Goal: Task Accomplishment & Management: Manage account settings

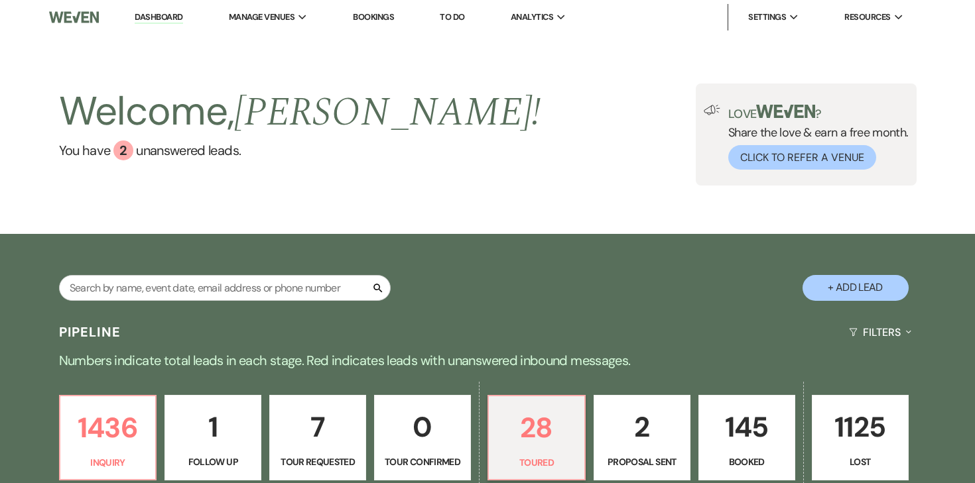
select select "5"
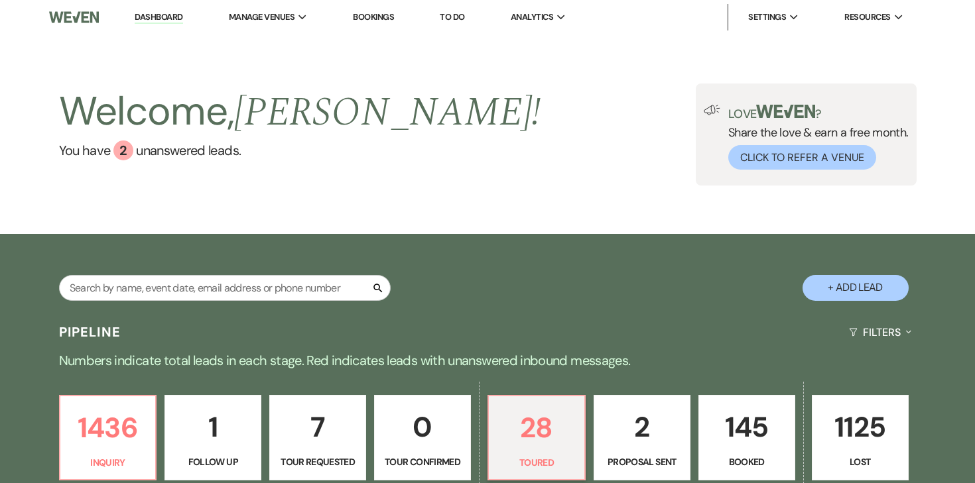
select select "5"
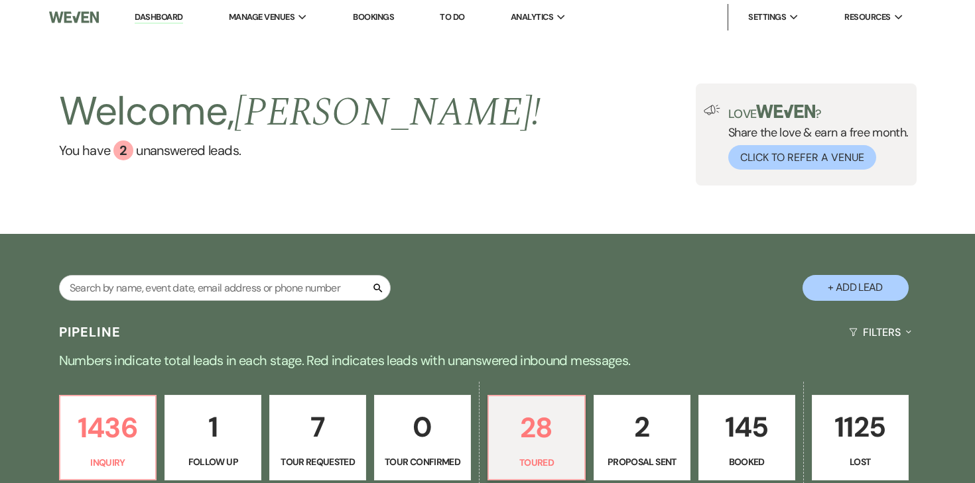
select select "5"
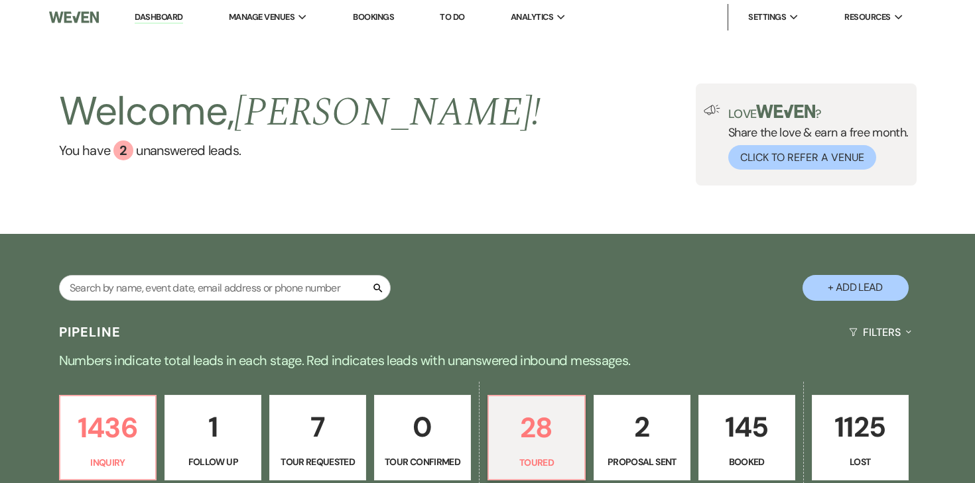
select select "5"
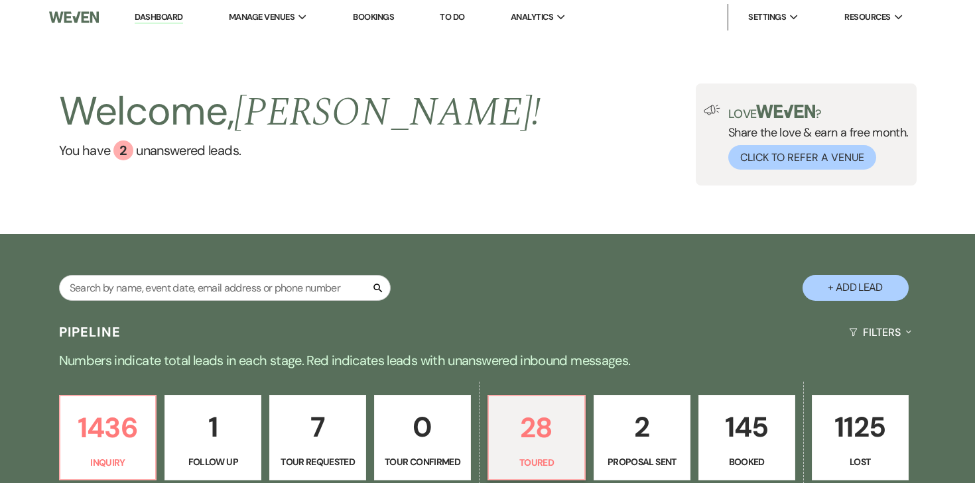
select select "5"
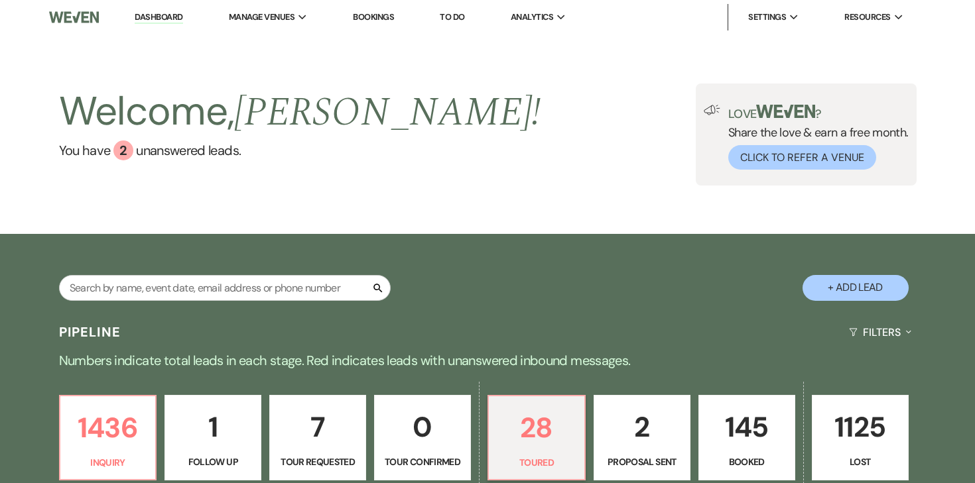
select select "5"
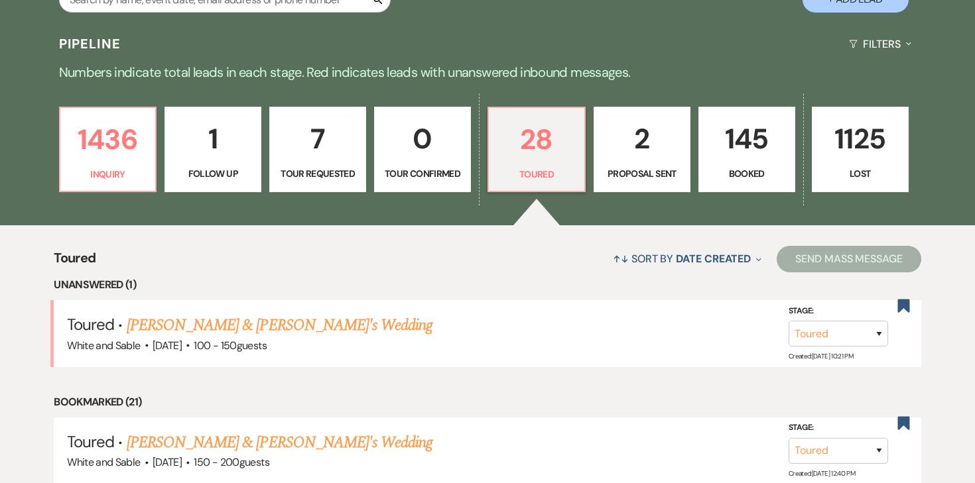
scroll to position [284, 0]
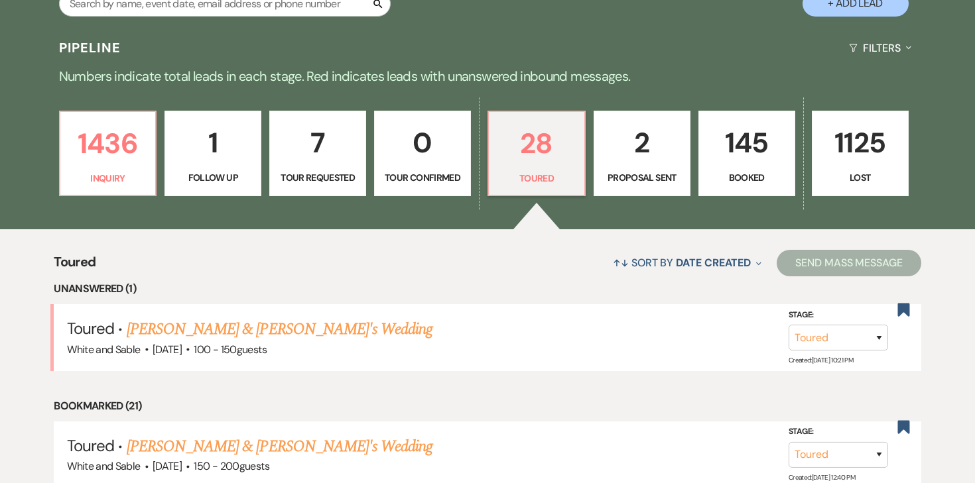
click at [748, 162] on p "145" at bounding box center [747, 143] width 80 height 44
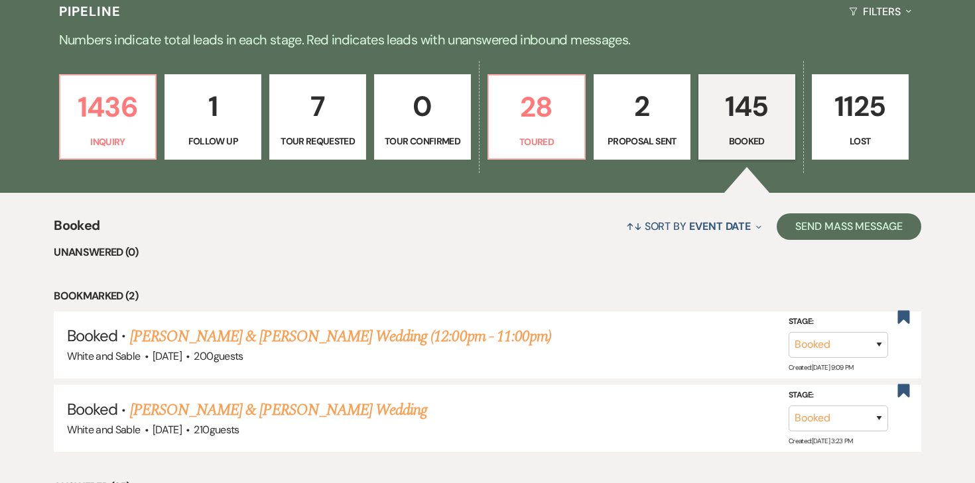
scroll to position [115, 0]
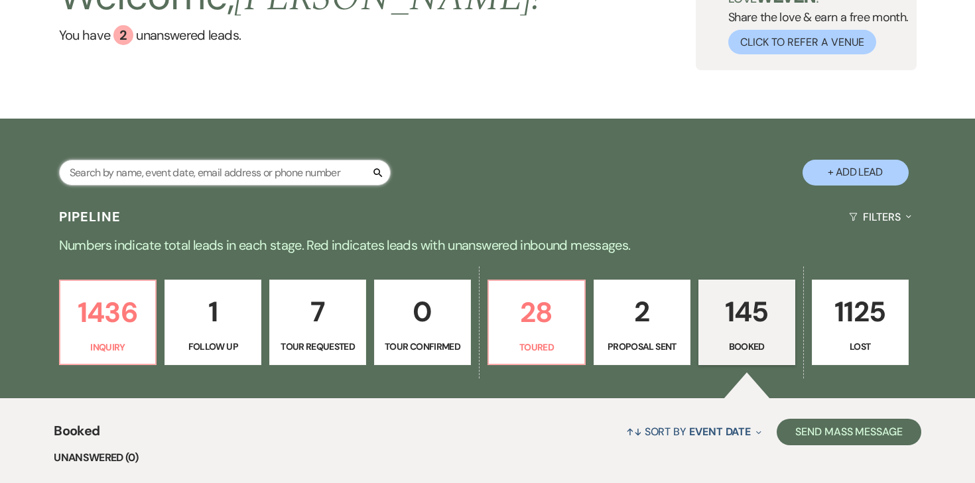
click at [257, 184] on input "text" at bounding box center [224, 173] width 331 height 26
type input "adna"
select select "8"
select select "10"
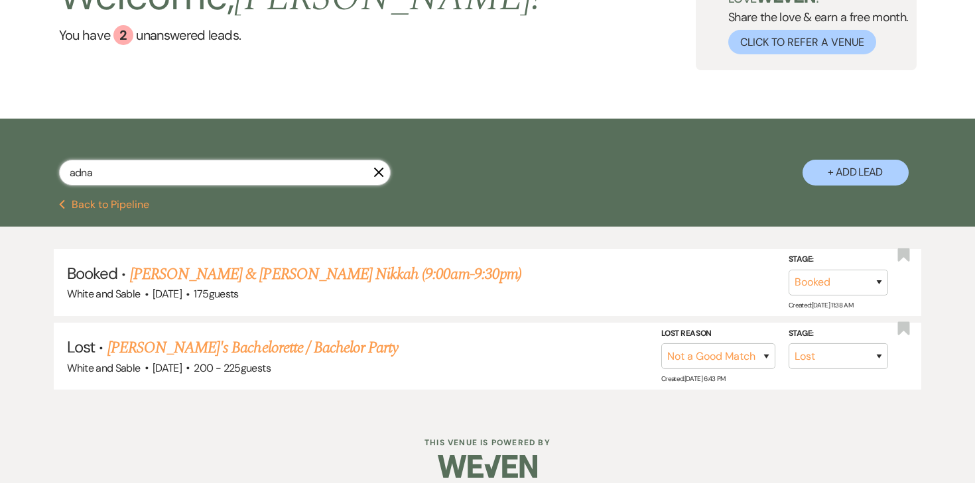
scroll to position [129, 0]
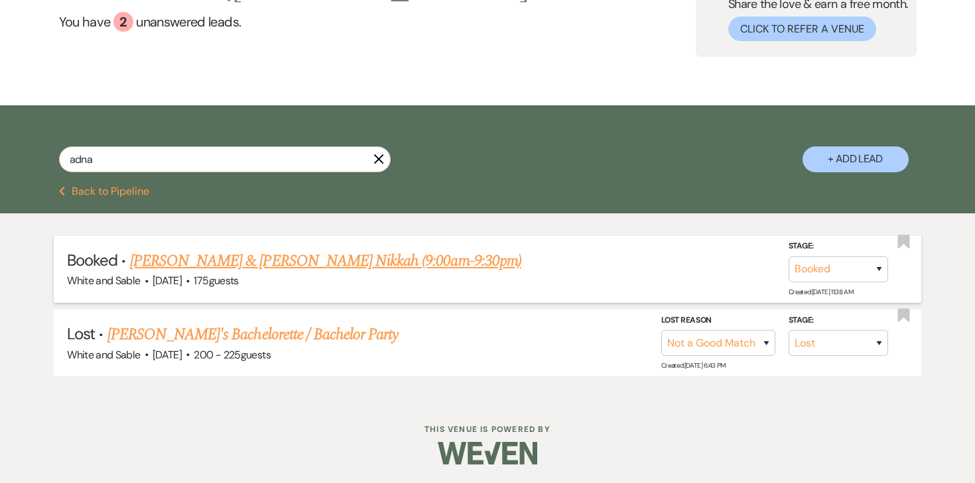
click at [278, 274] on div "White and Sable · Oct 5, 2025 · 175 guests" at bounding box center [487, 280] width 841 height 17
click at [284, 263] on link "Adna Jama & Mohamed Danan's Nikkah (9:00am-9:30pm)" at bounding box center [325, 261] width 391 height 24
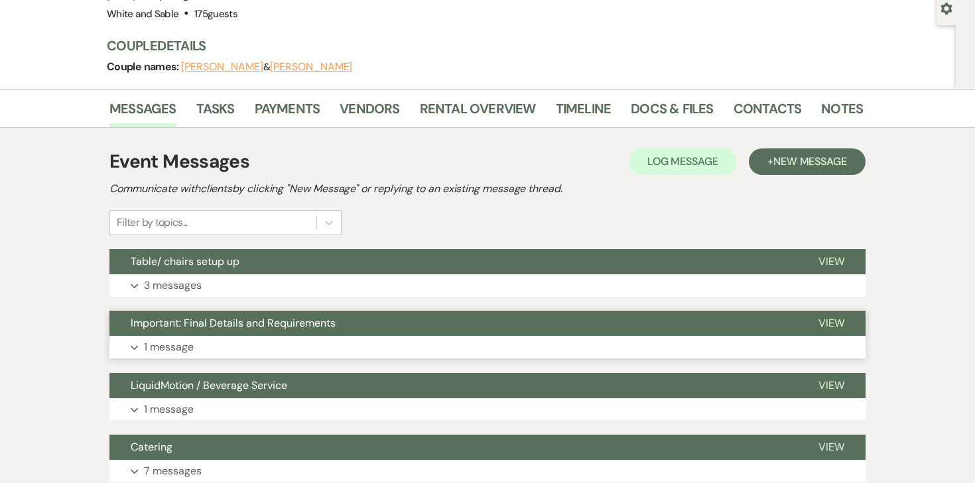
scroll to position [153, 0]
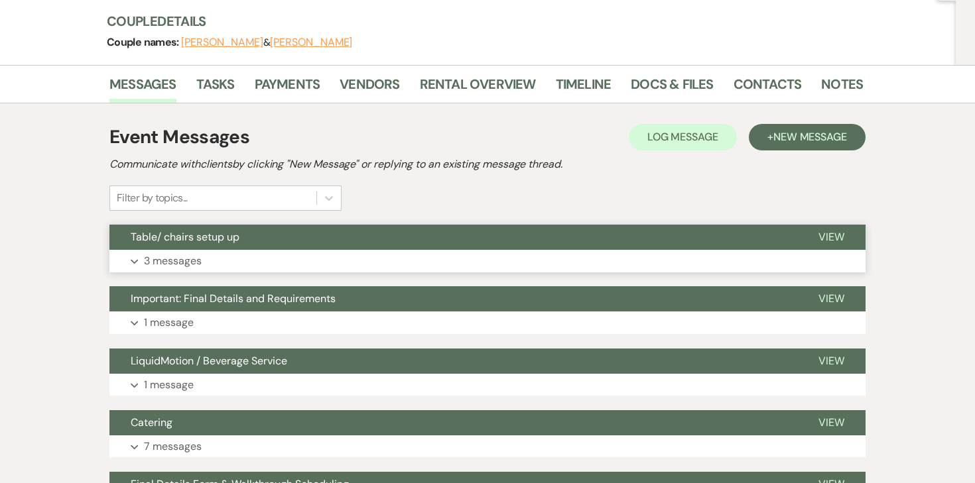
click at [179, 257] on p "3 messages" at bounding box center [173, 261] width 58 height 17
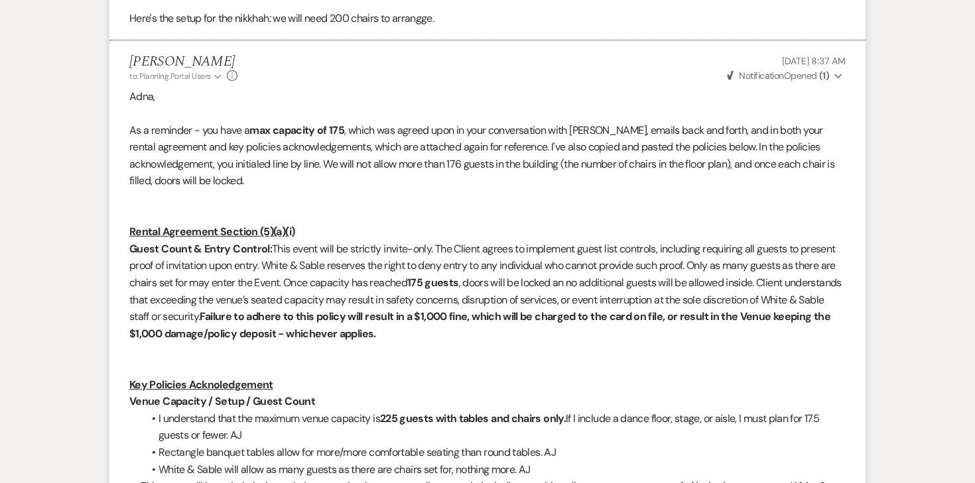
scroll to position [775, 0]
click at [823, 78] on strong "( 1 )" at bounding box center [824, 74] width 10 height 12
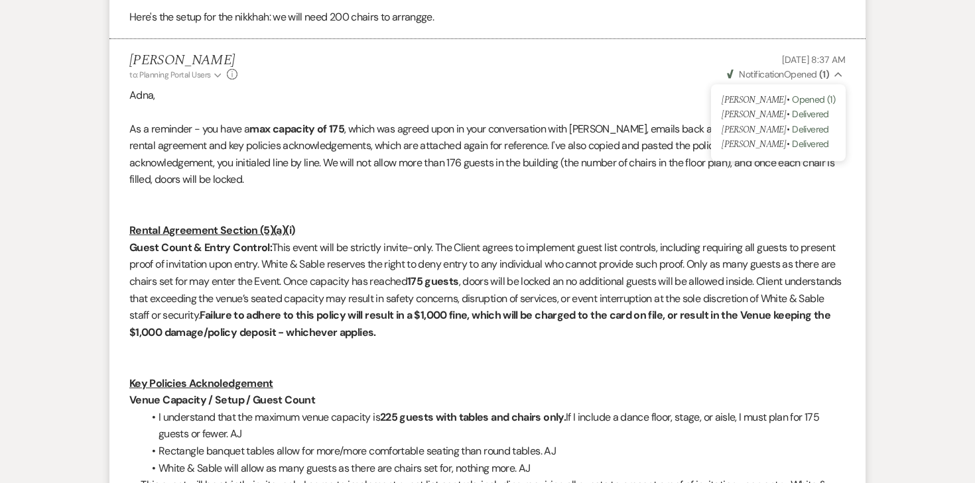
click at [638, 103] on p at bounding box center [487, 111] width 716 height 17
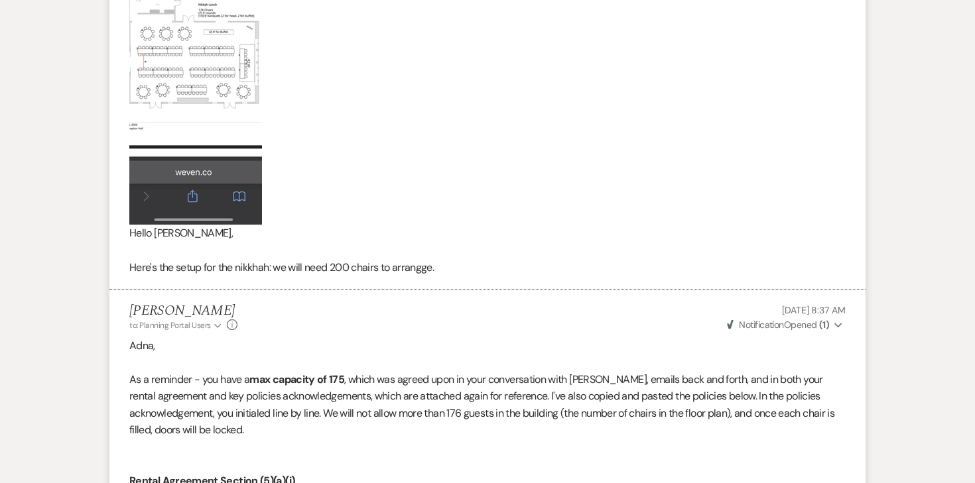
scroll to position [0, 0]
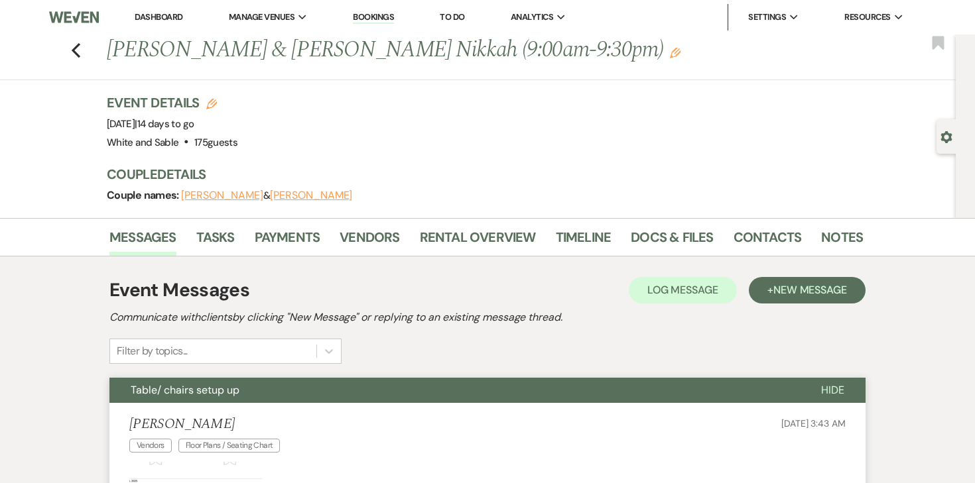
click at [176, 21] on link "Dashboard" at bounding box center [159, 16] width 48 height 11
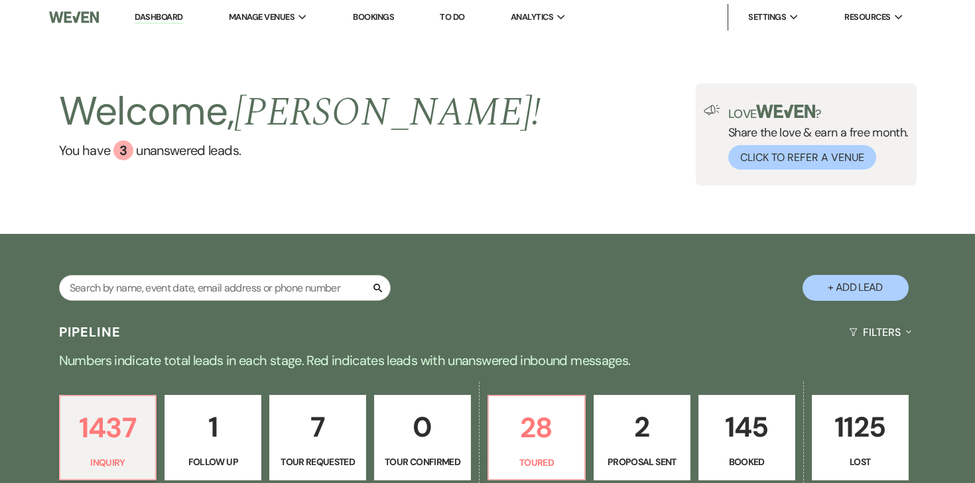
scroll to position [213, 0]
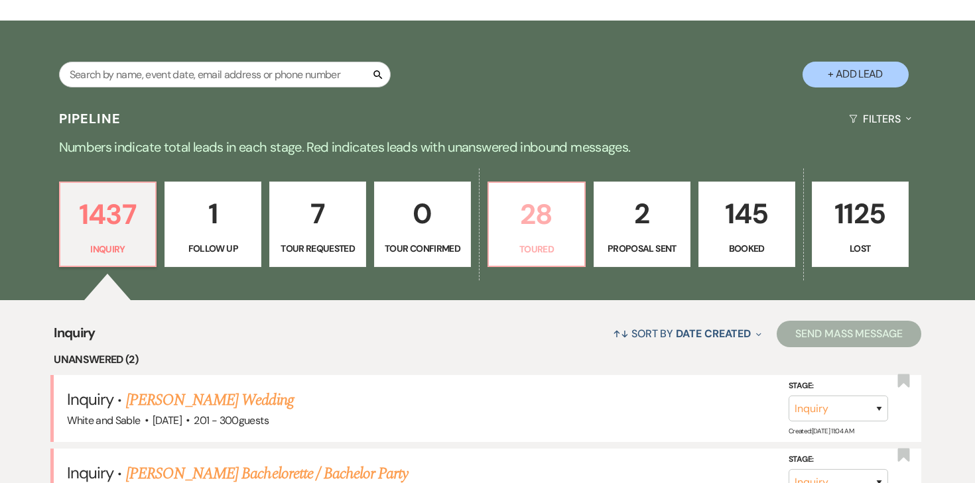
click at [493, 216] on link "28 Toured" at bounding box center [536, 225] width 98 height 86
select select "5"
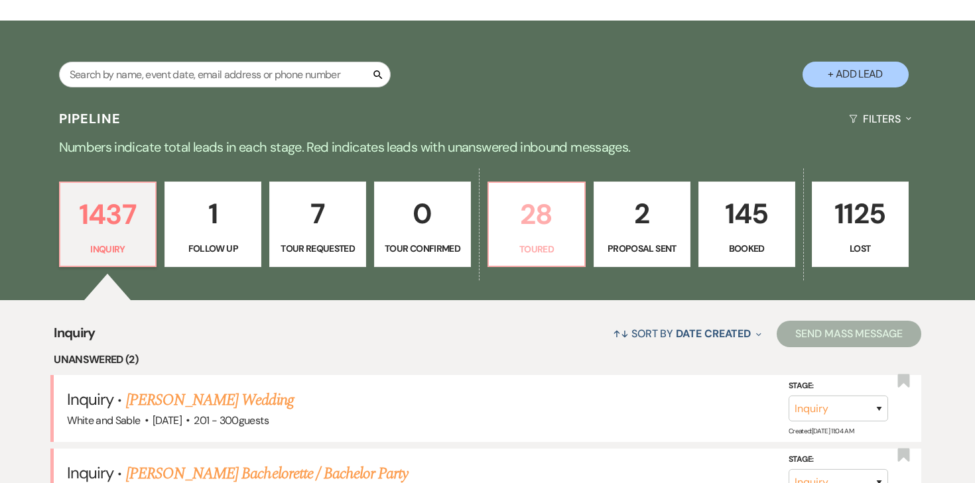
select select "5"
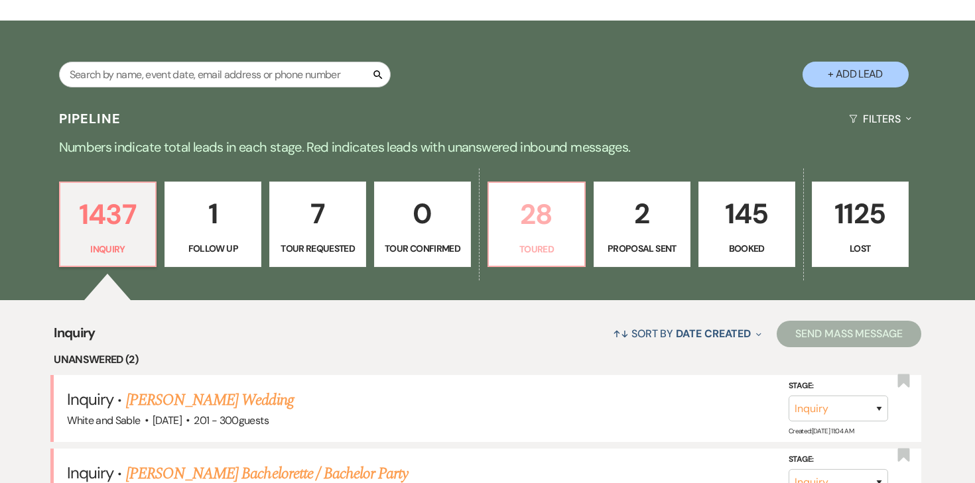
select select "5"
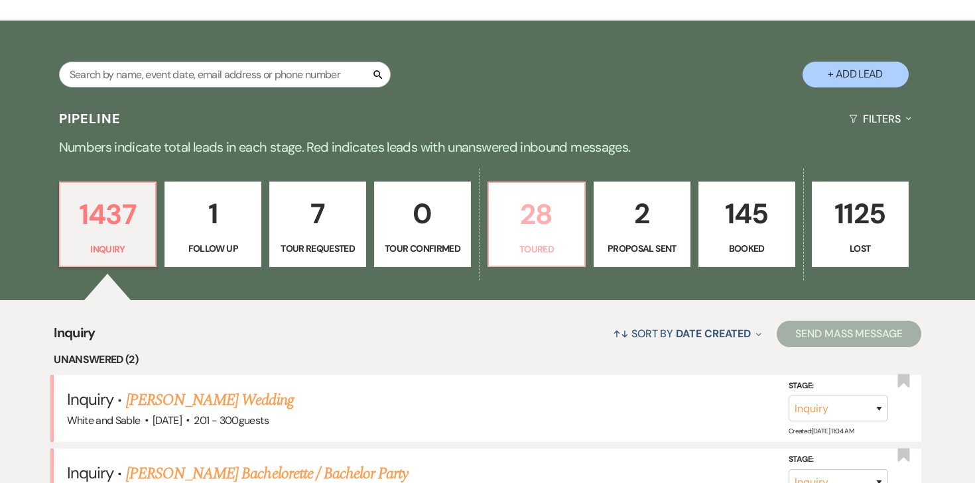
select select "5"
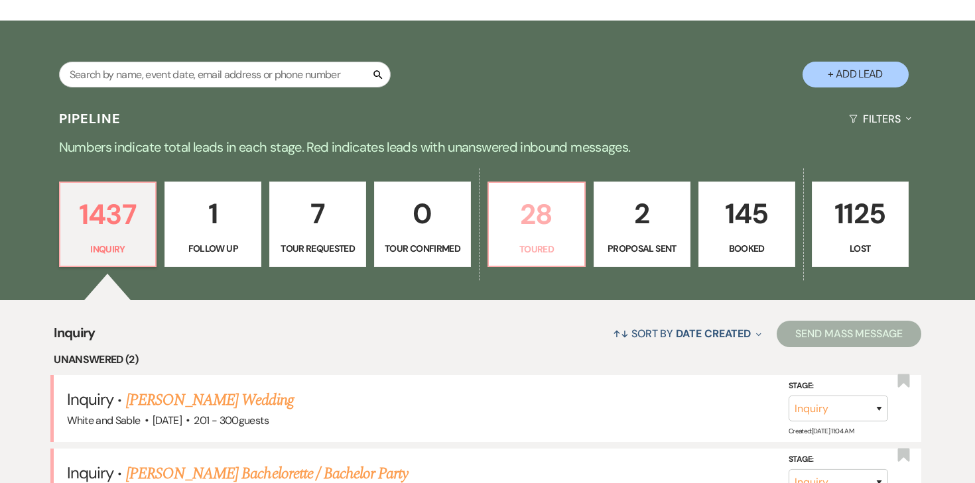
select select "5"
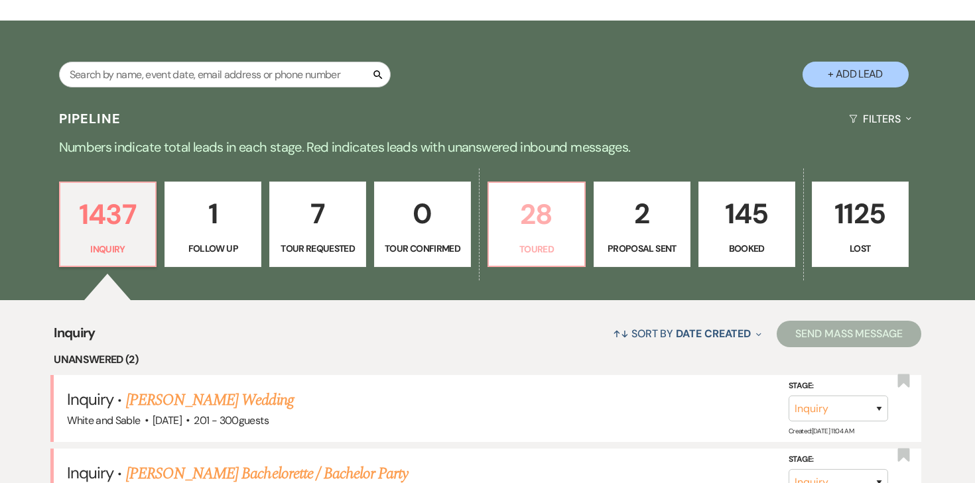
select select "5"
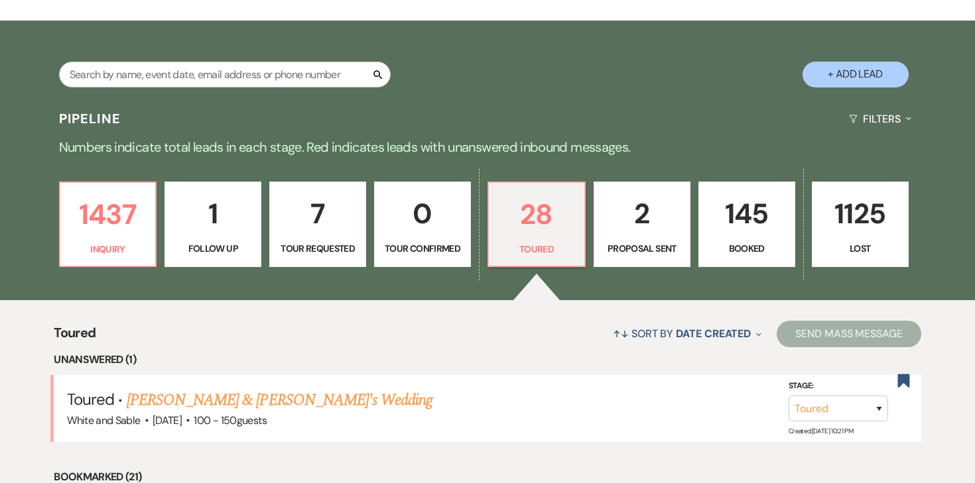
click at [629, 215] on p "2" at bounding box center [642, 214] width 80 height 44
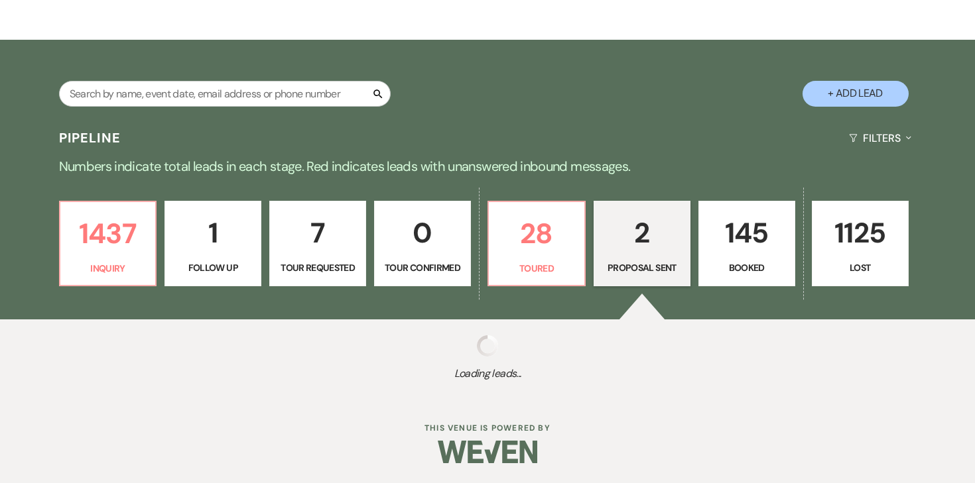
select select "6"
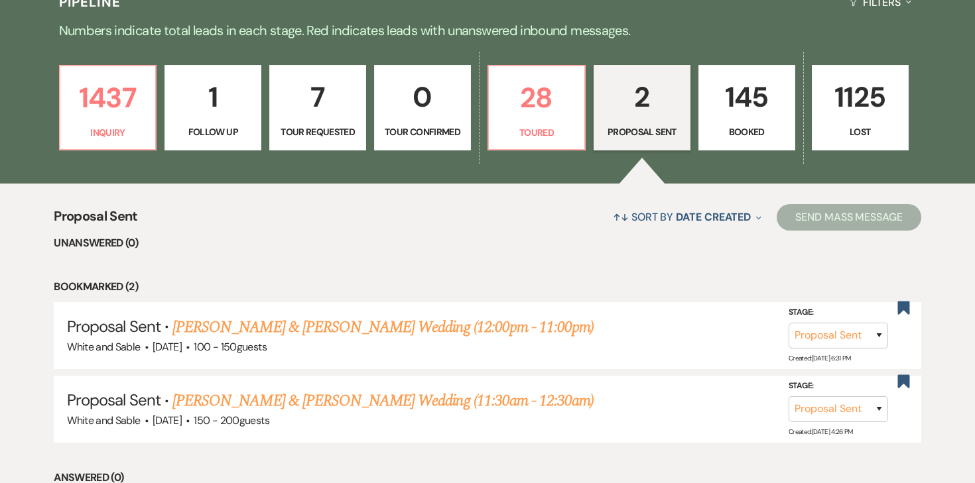
scroll to position [330, 0]
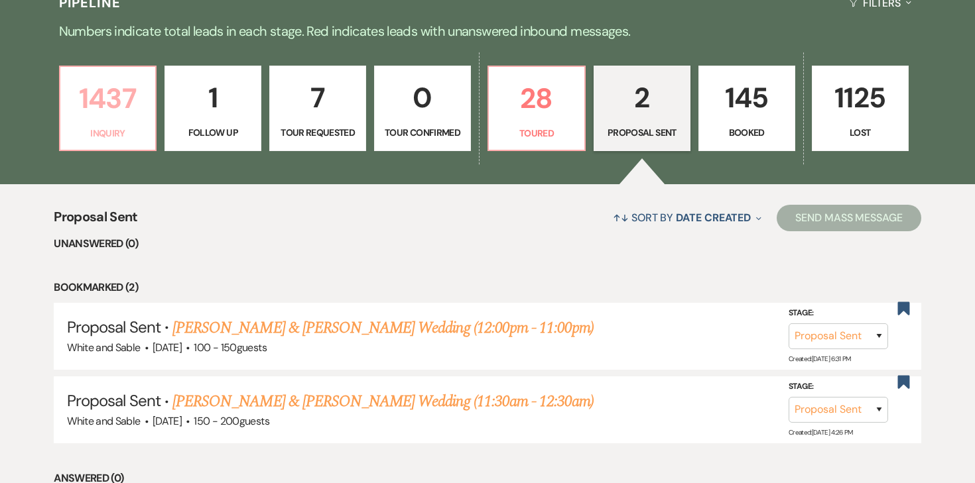
click at [110, 127] on p "Inquiry" at bounding box center [108, 133] width 80 height 15
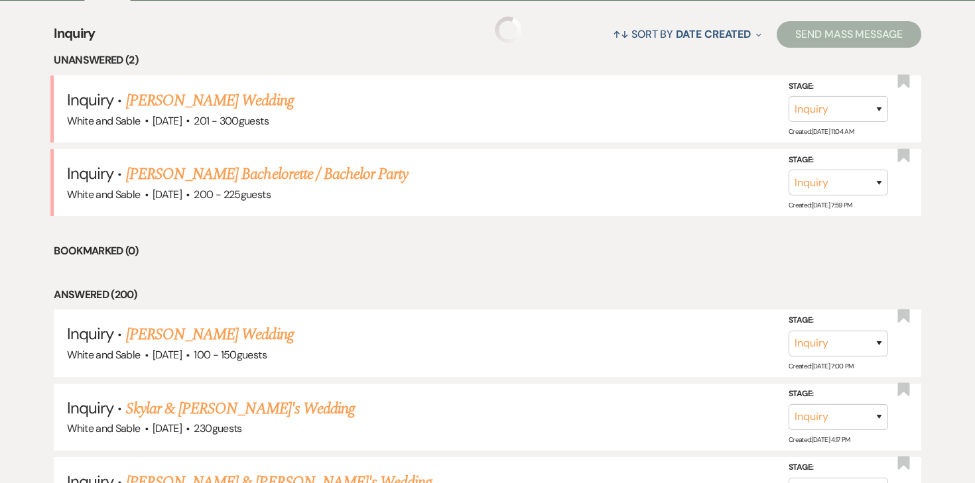
scroll to position [518, 0]
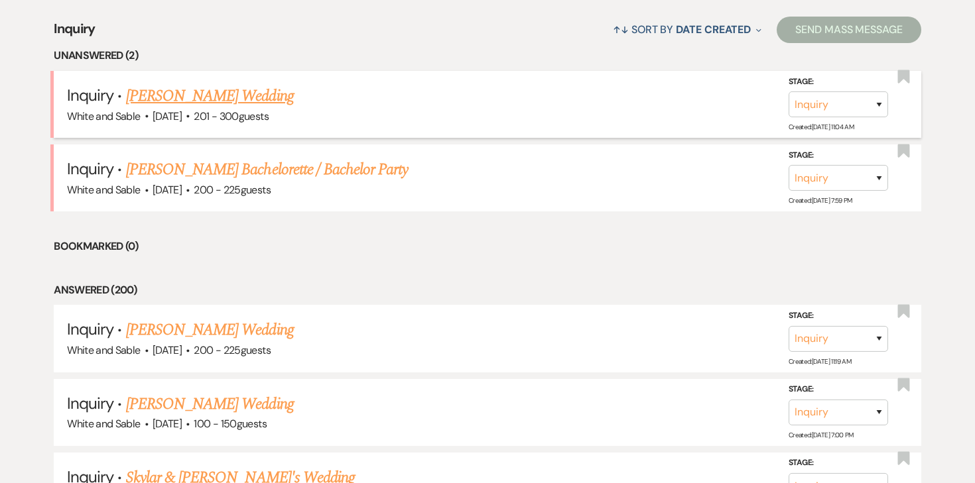
click at [230, 101] on link "Isaiah Miller's Wedding" at bounding box center [210, 96] width 168 height 24
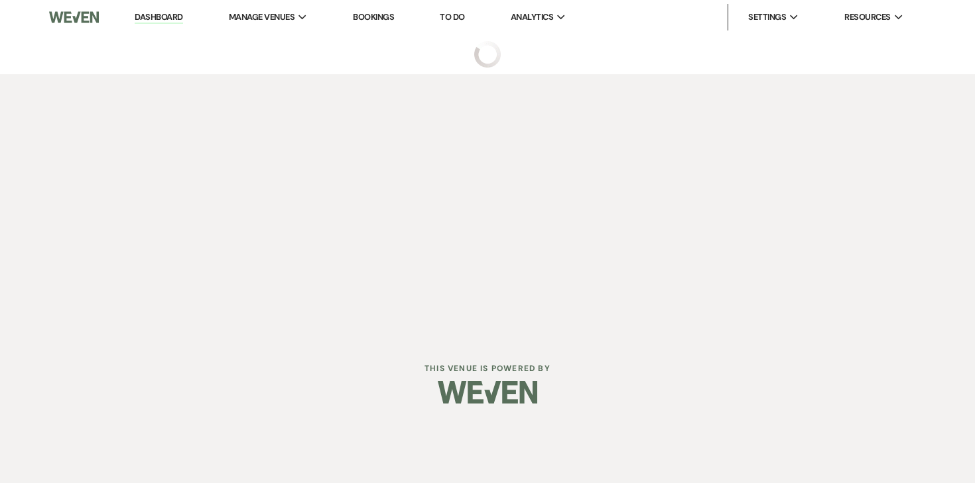
select select "2"
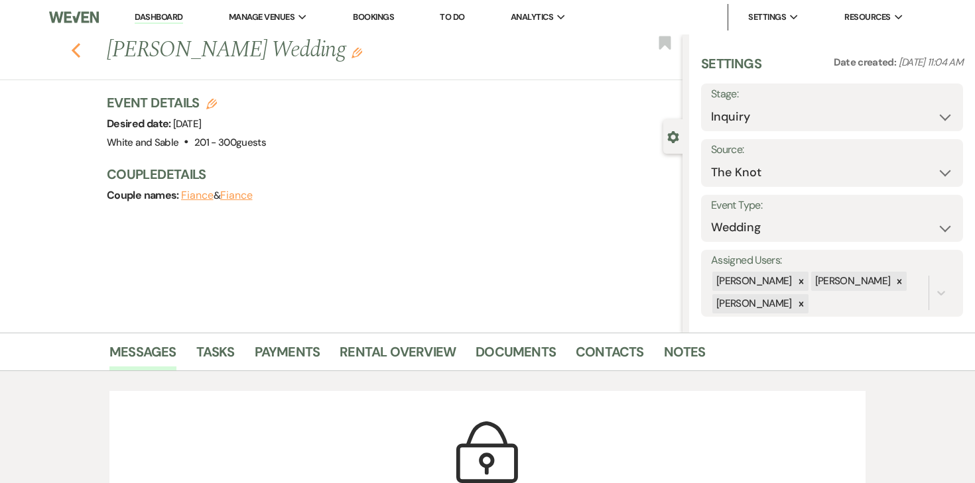
click at [78, 52] on icon "Previous" at bounding box center [76, 50] width 10 height 16
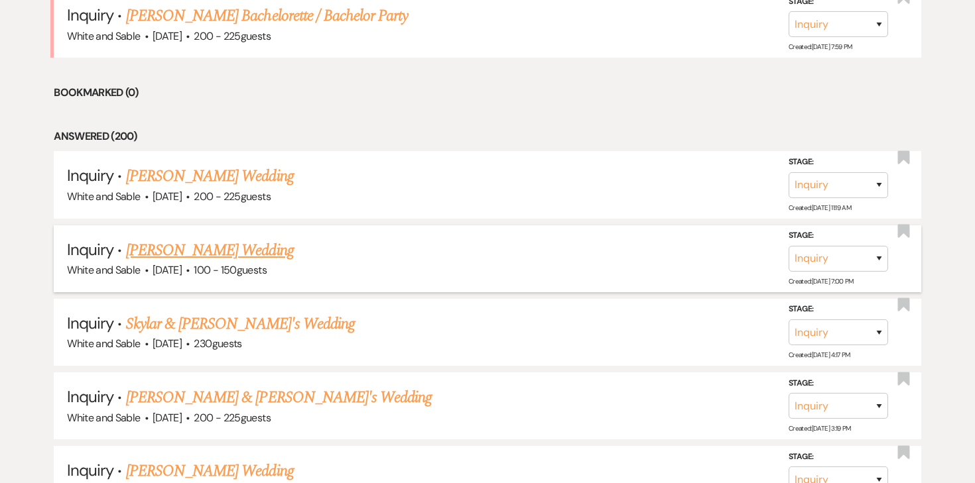
scroll to position [672, 0]
click at [237, 177] on link "Maddy Sobiech's Wedding" at bounding box center [210, 176] width 168 height 24
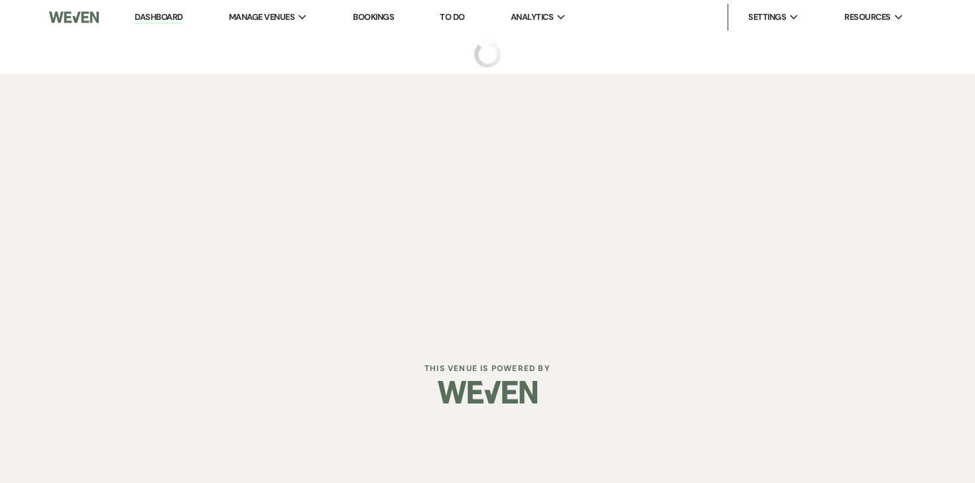
select select "5"
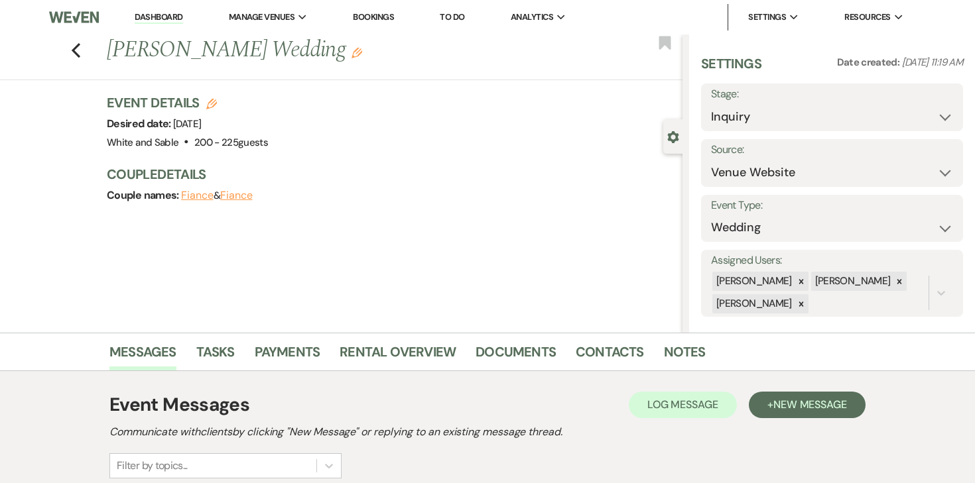
scroll to position [162, 0]
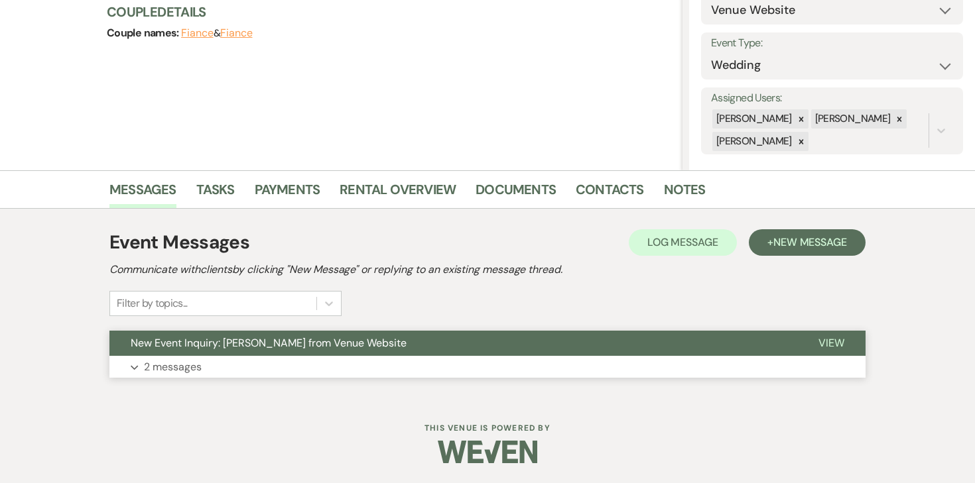
click at [193, 368] on p "2 messages" at bounding box center [173, 367] width 58 height 17
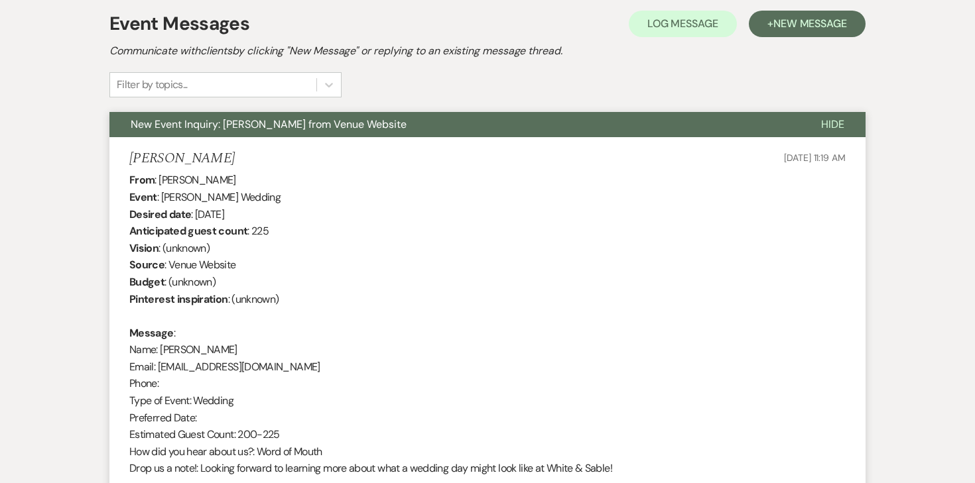
scroll to position [0, 0]
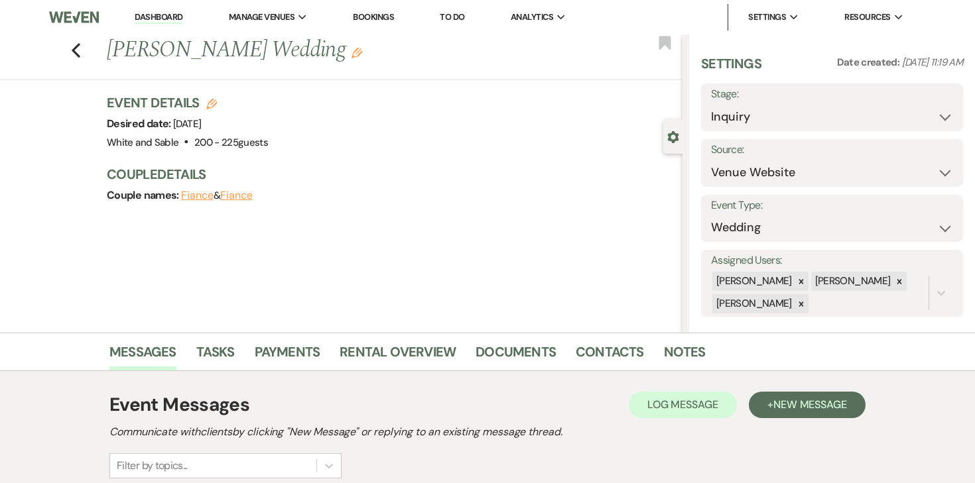
click at [568, 340] on li "Documents" at bounding box center [525, 355] width 100 height 32
click at [583, 351] on link "Contacts" at bounding box center [609, 355] width 68 height 29
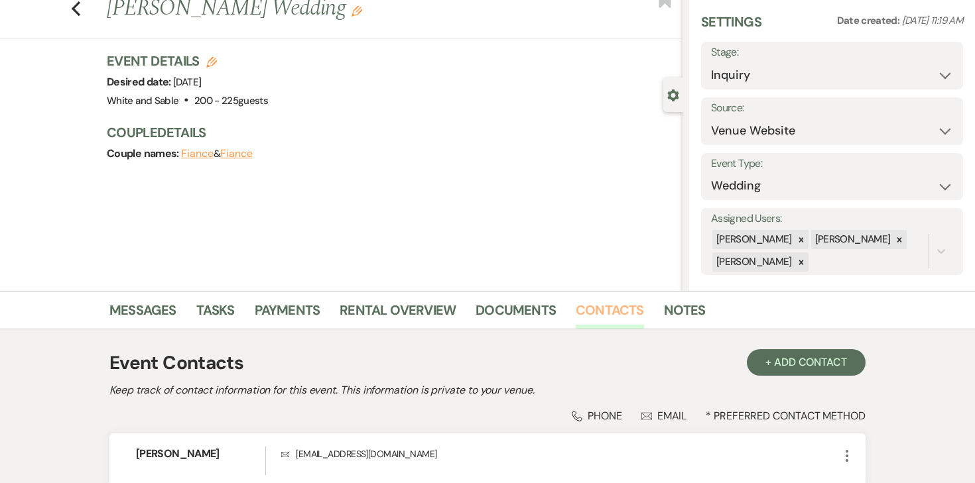
scroll to position [164, 0]
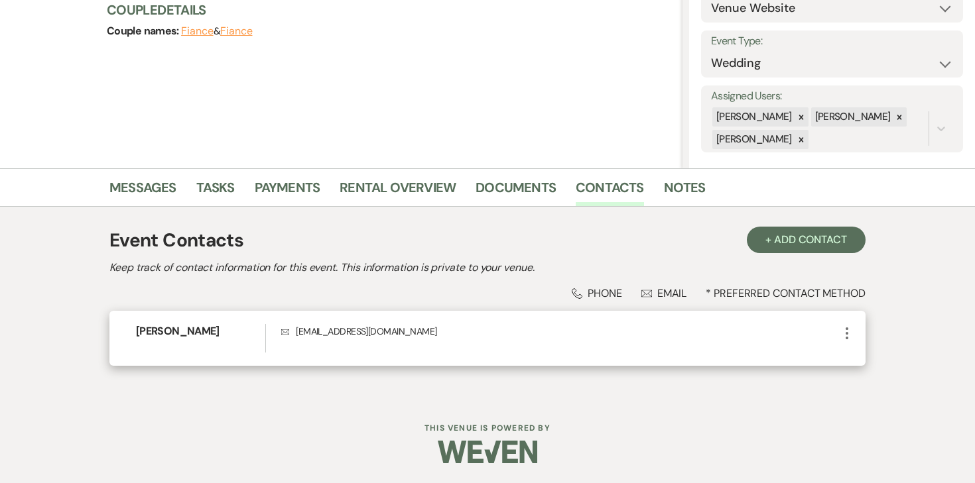
click at [339, 330] on p "Envelope isaiahandmaddymillee@gmail.com" at bounding box center [560, 331] width 558 height 15
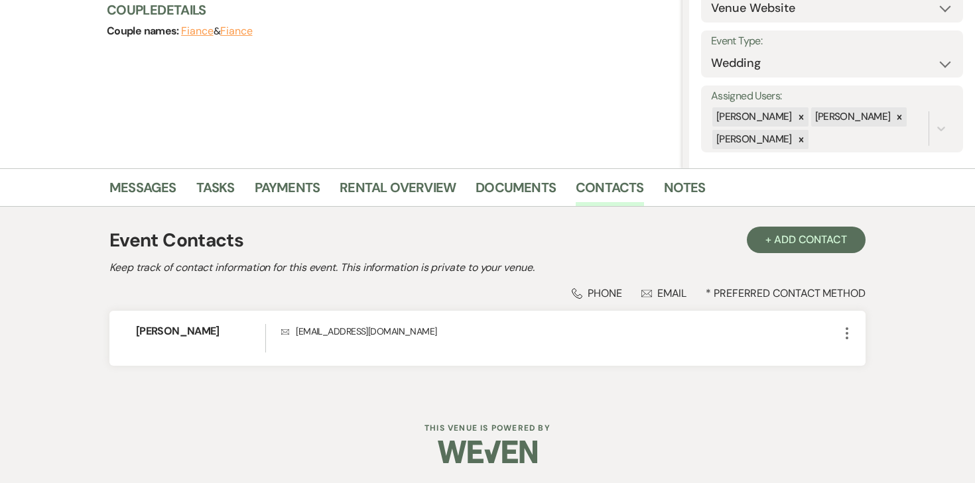
click at [518, 258] on div "Event Contacts + Add Contact Keep track of contact information for this event. …" at bounding box center [487, 302] width 756 height 164
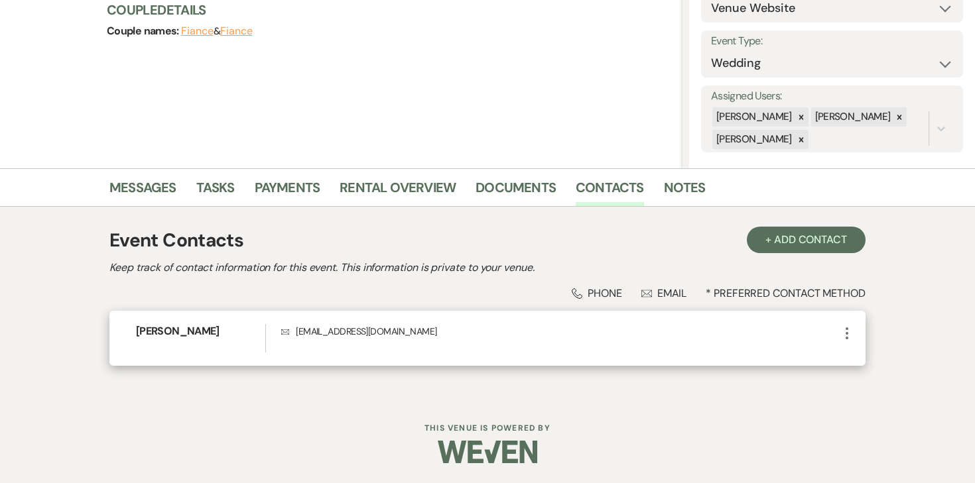
click at [368, 330] on p "Envelope isaiahandmaddymillee@gmail.com" at bounding box center [560, 331] width 558 height 15
click at [350, 334] on p "Envelope isaiahandmaddymillee@gmail.com" at bounding box center [560, 331] width 558 height 15
copy div "isaiahandmaddymillee@gmail.com More"
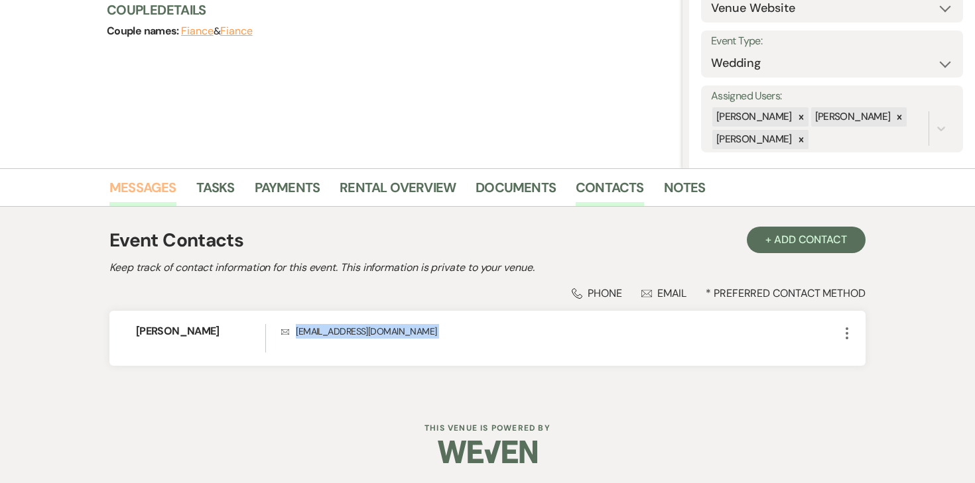
click at [121, 186] on link "Messages" at bounding box center [142, 191] width 67 height 29
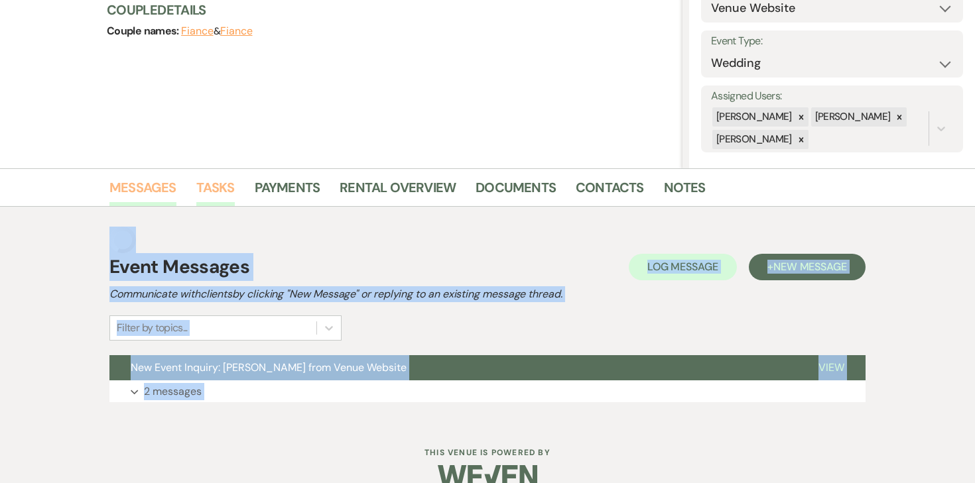
scroll to position [162, 0]
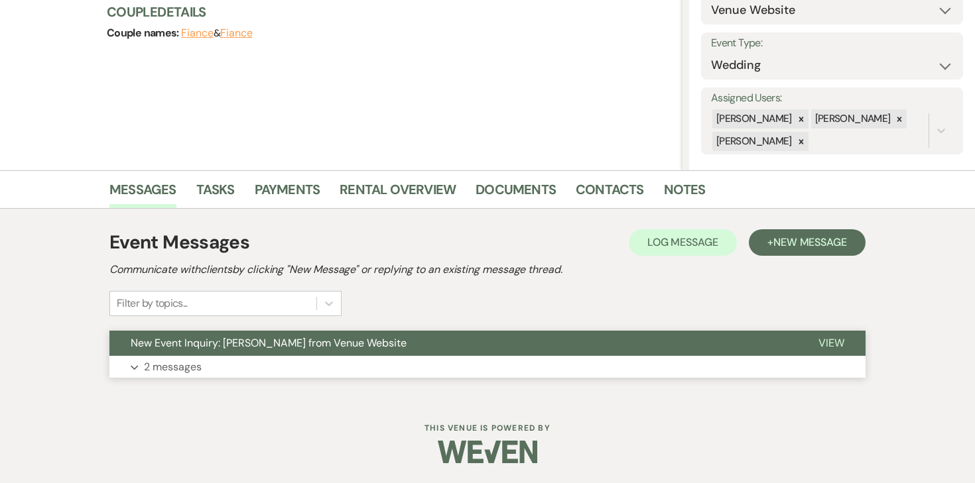
click at [184, 377] on button "Expand 2 messages" at bounding box center [487, 367] width 756 height 23
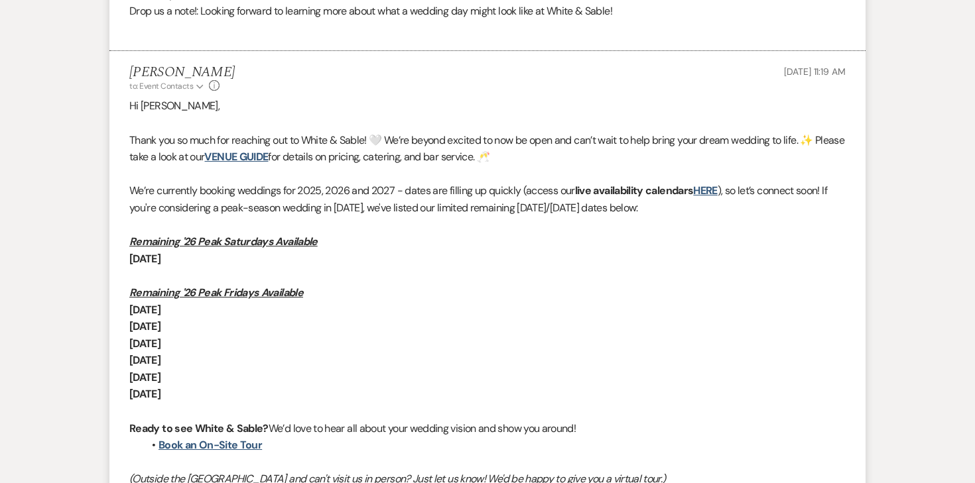
scroll to position [829, 0]
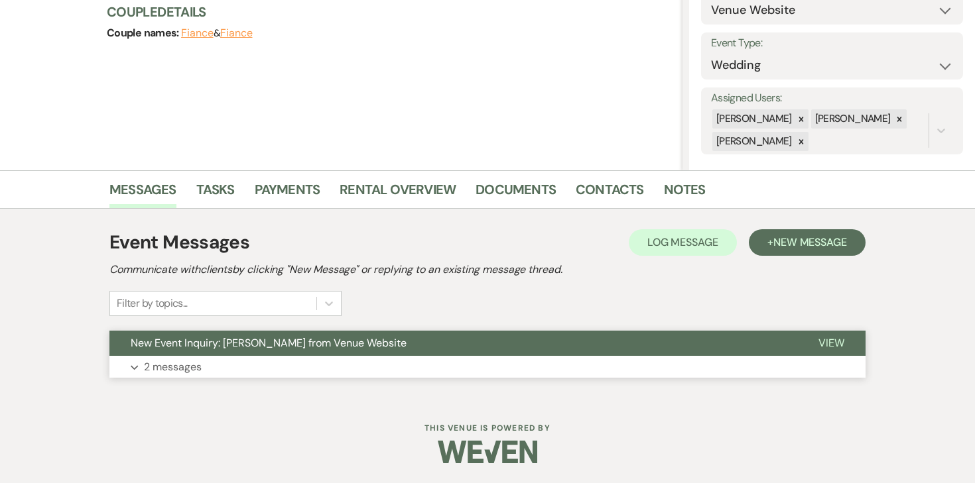
click at [194, 357] on button "Expand 2 messages" at bounding box center [487, 367] width 756 height 23
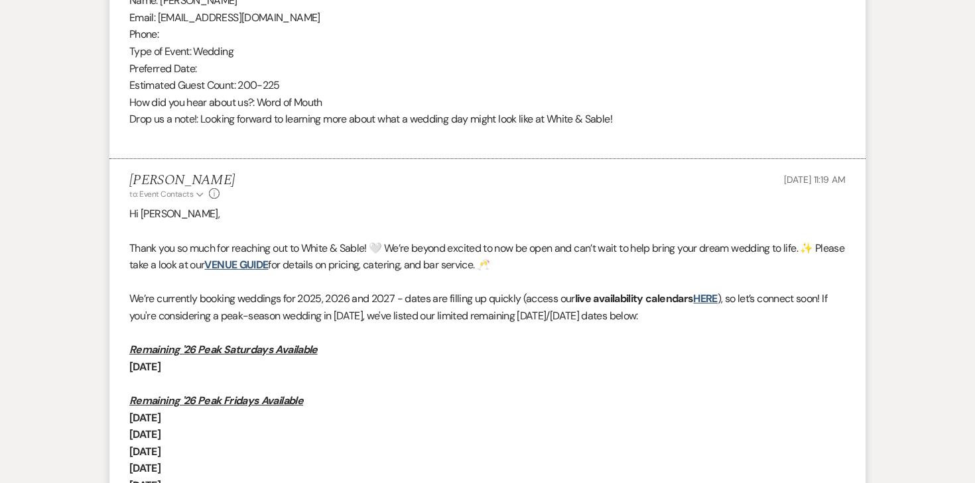
scroll to position [737, 0]
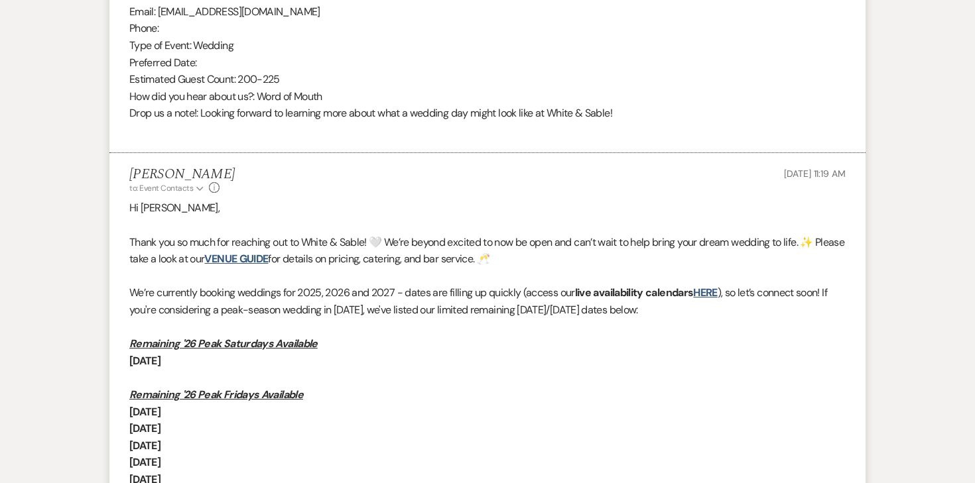
click at [358, 337] on p "Remaining '26 Peak Saturdays Available" at bounding box center [487, 343] width 716 height 17
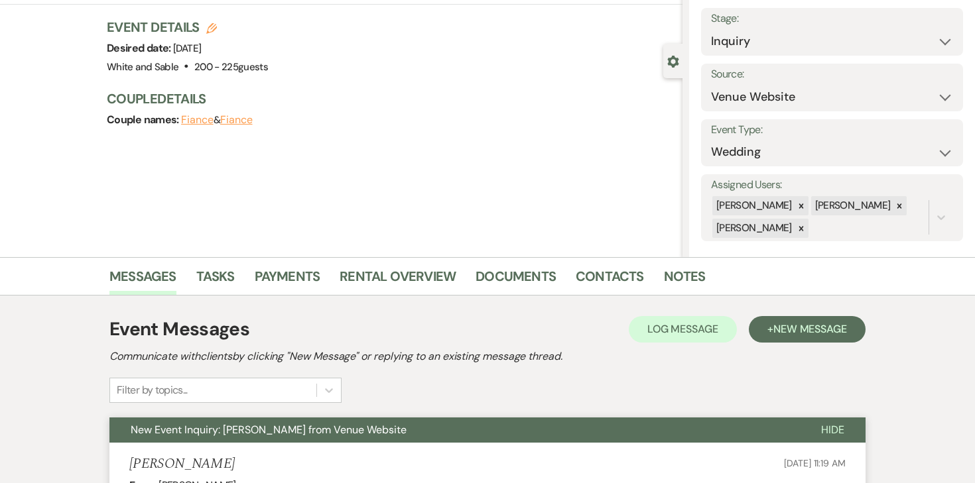
scroll to position [0, 0]
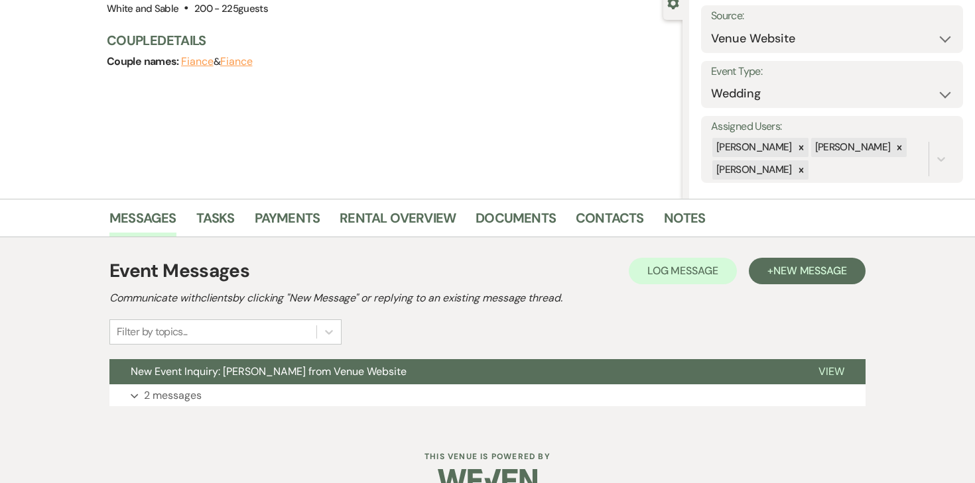
scroll to position [162, 0]
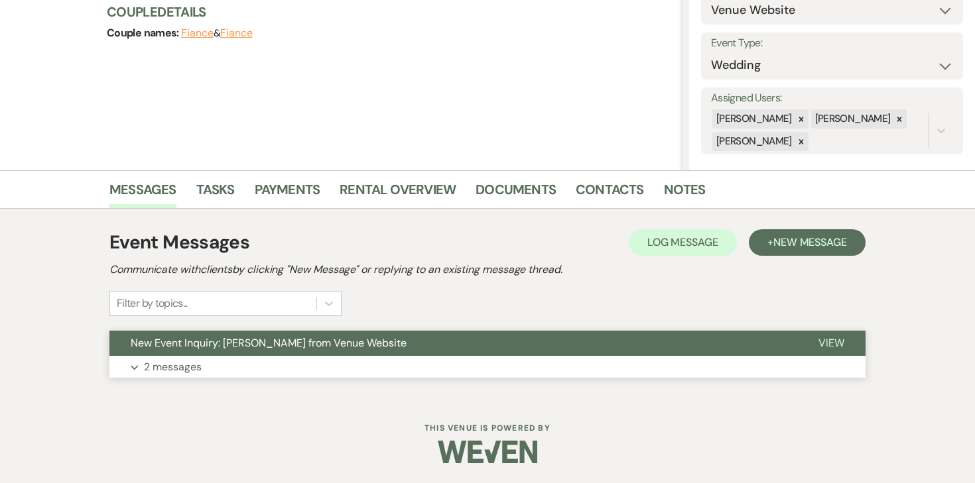
click at [190, 373] on p "2 messages" at bounding box center [173, 367] width 58 height 17
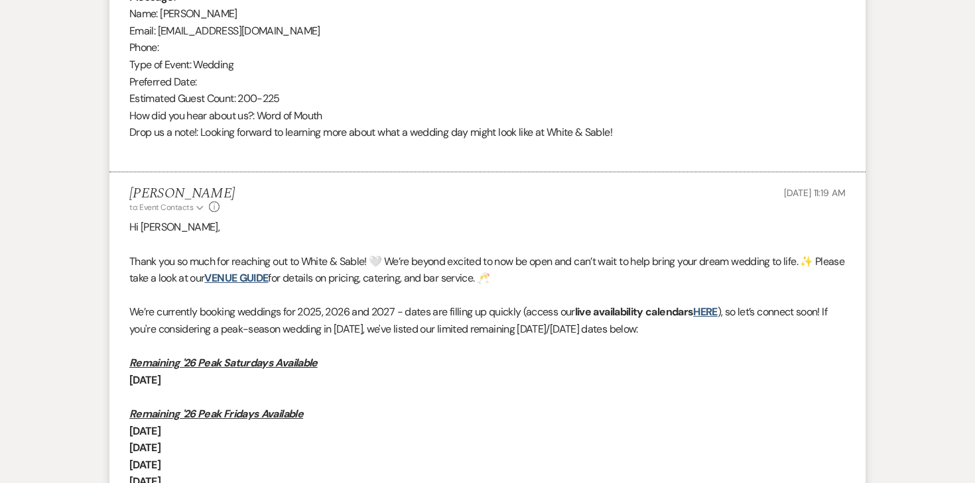
scroll to position [761, 0]
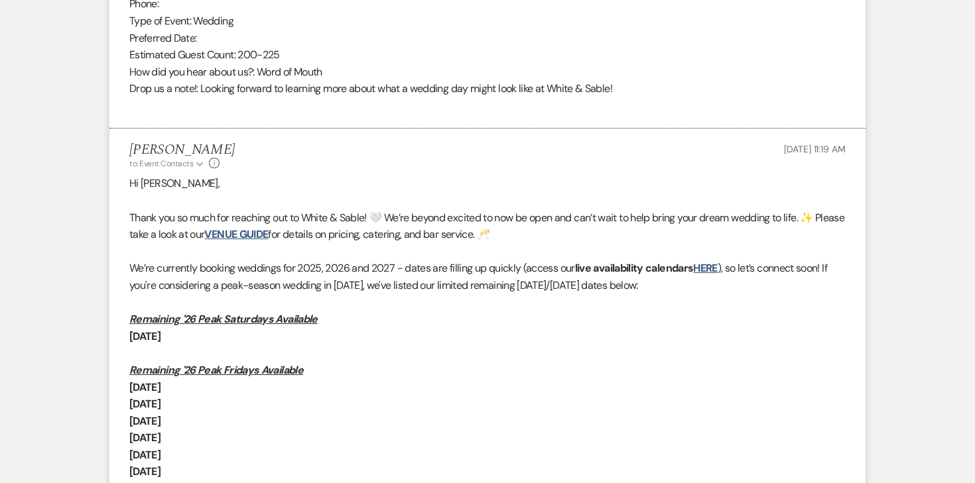
click at [409, 302] on p at bounding box center [487, 302] width 716 height 17
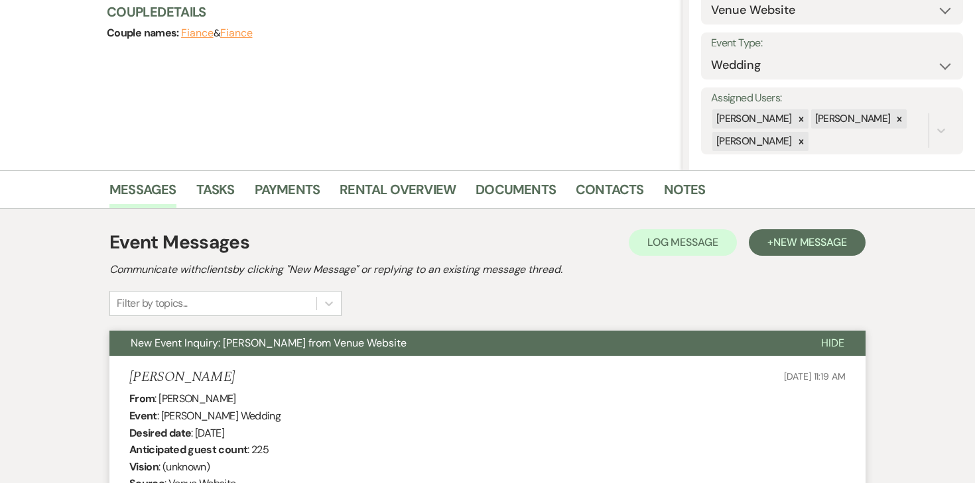
click at [174, 369] on h5 "[PERSON_NAME]" at bounding box center [181, 377] width 105 height 17
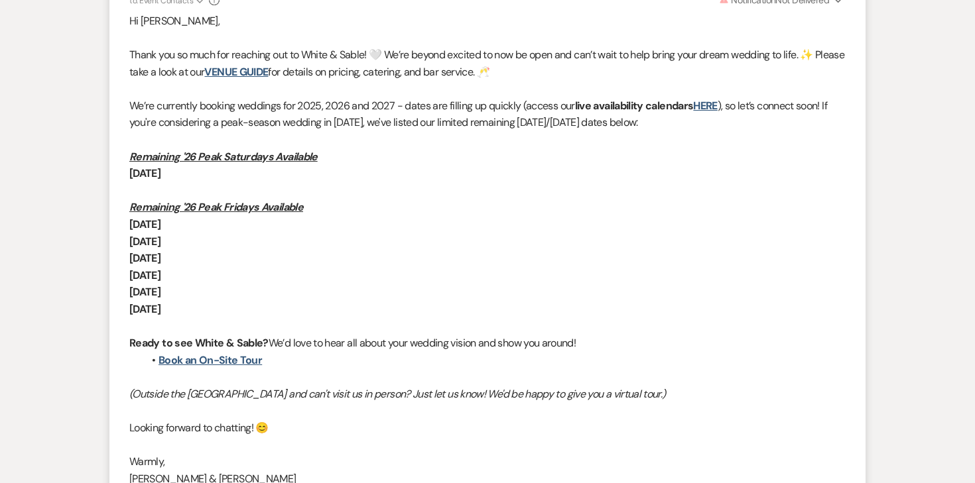
scroll to position [903, 0]
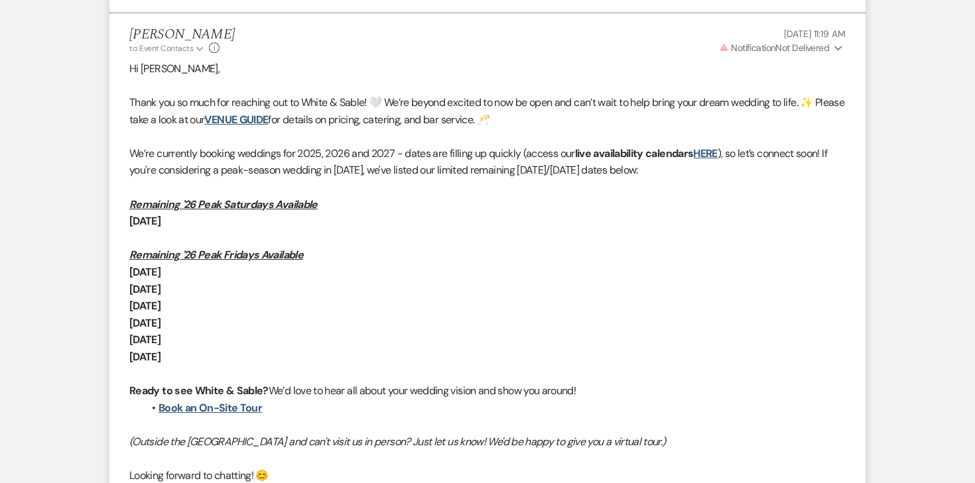
click at [836, 48] on use "button" at bounding box center [837, 48] width 7 height 5
click at [609, 86] on p at bounding box center [487, 86] width 716 height 17
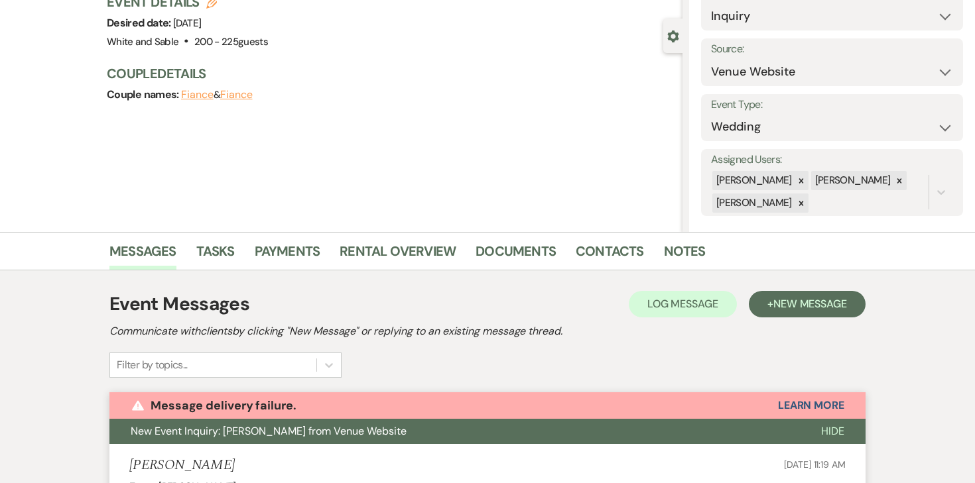
scroll to position [0, 0]
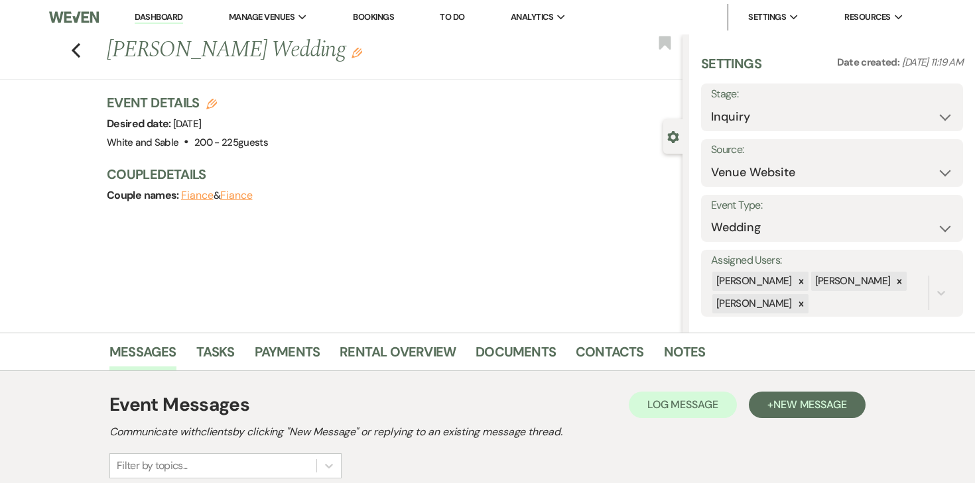
click at [176, 25] on li "Dashboard" at bounding box center [158, 17] width 61 height 27
click at [173, 15] on link "Dashboard" at bounding box center [159, 17] width 48 height 13
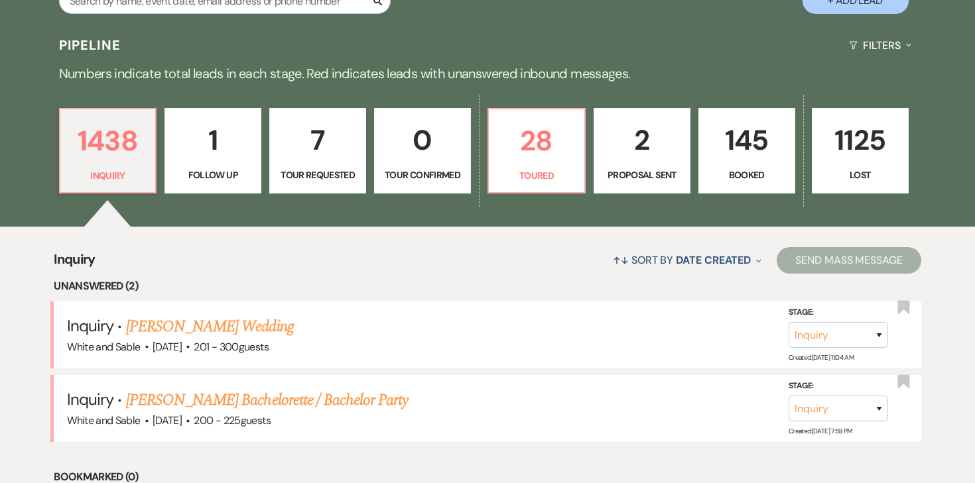
scroll to position [320, 0]
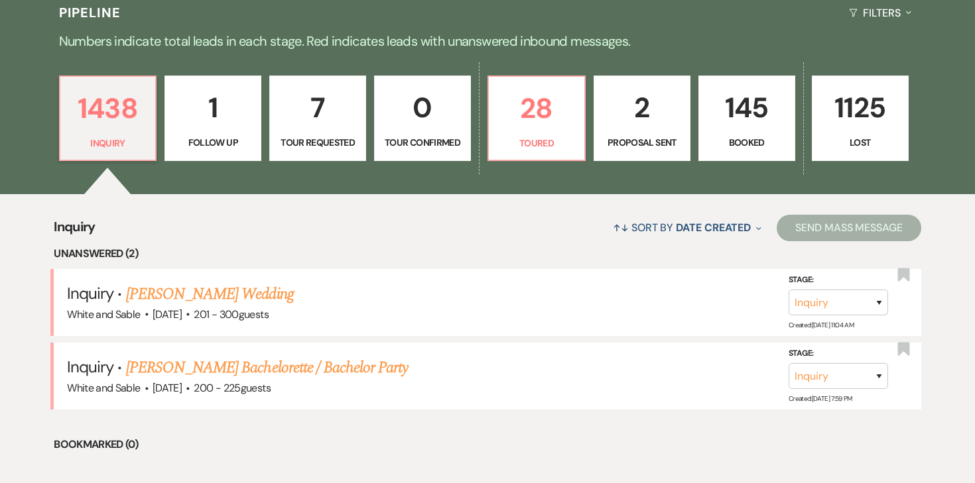
click at [763, 114] on p "145" at bounding box center [747, 108] width 80 height 44
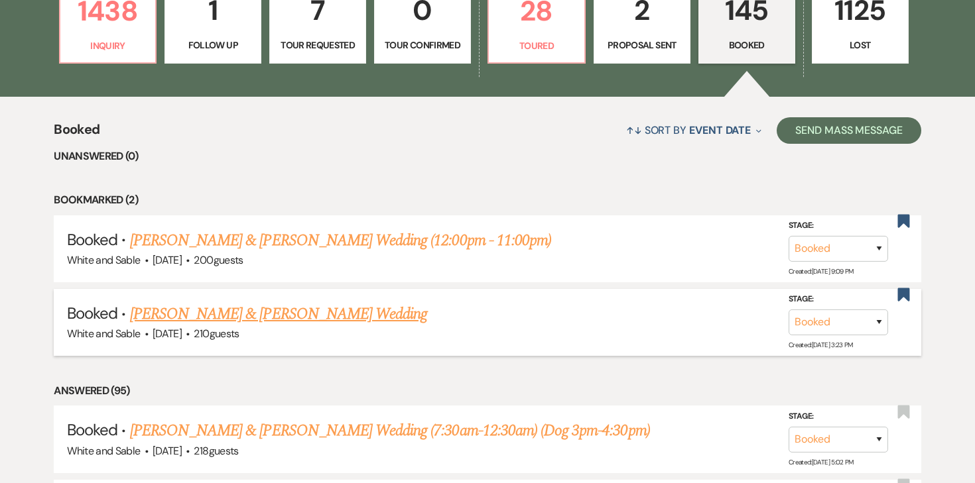
scroll to position [245, 0]
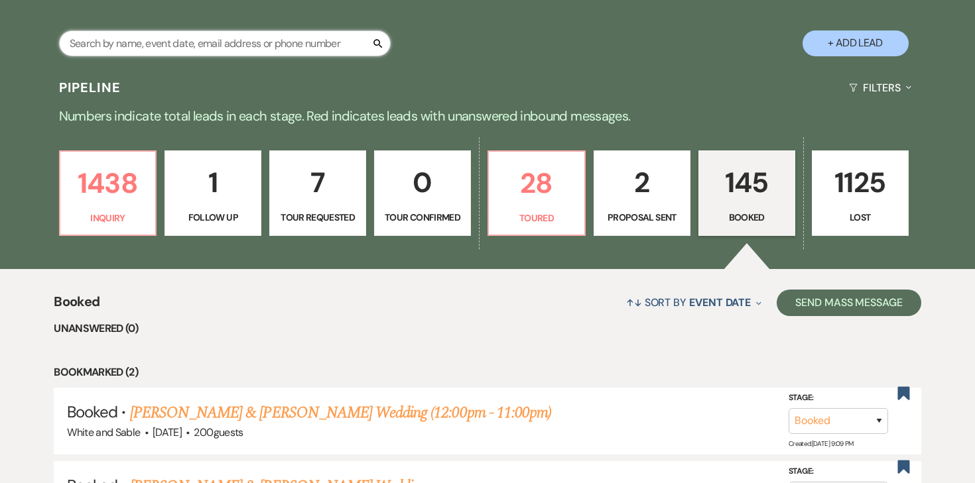
click at [274, 46] on input "text" at bounding box center [224, 43] width 331 height 26
type input "shannon"
select select "8"
select select "4"
select select "8"
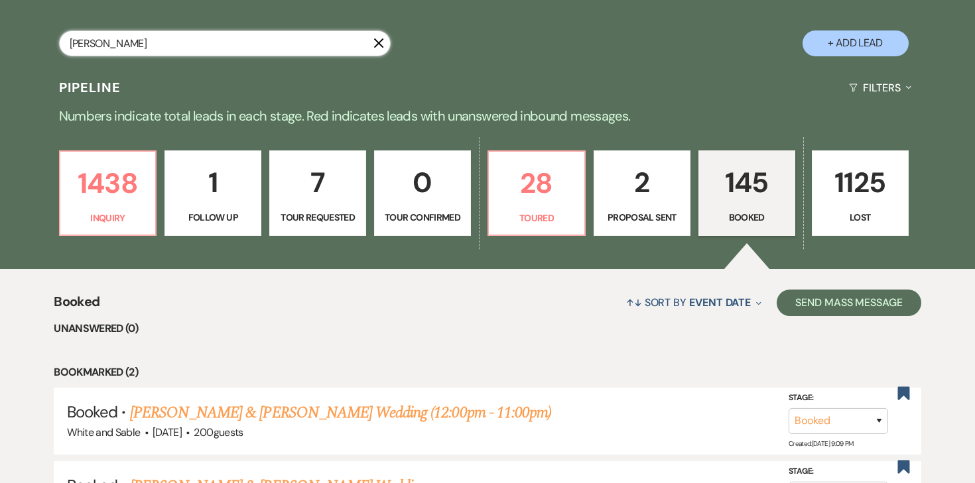
select select "2"
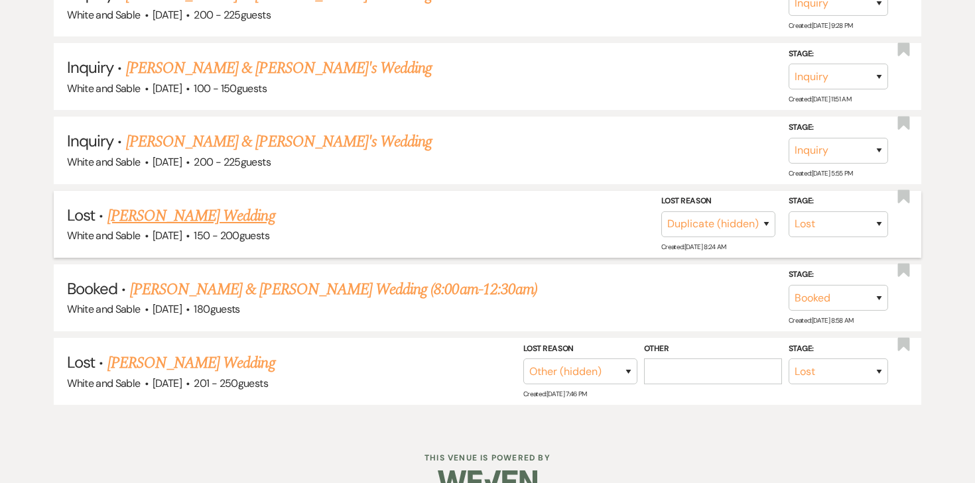
scroll to position [567, 0]
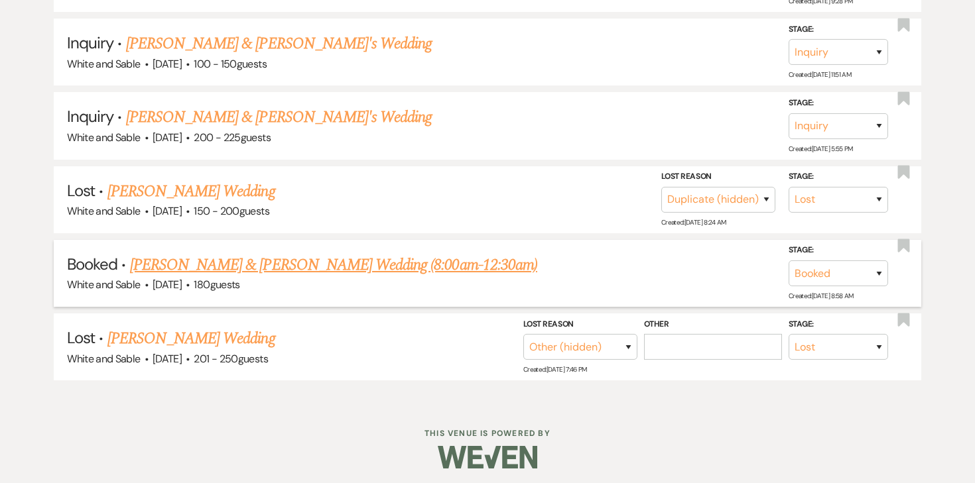
click at [317, 267] on link "Shannon Gehring & Collin Nelson's Wedding (8:00am-12:30am)" at bounding box center [333, 265] width 407 height 24
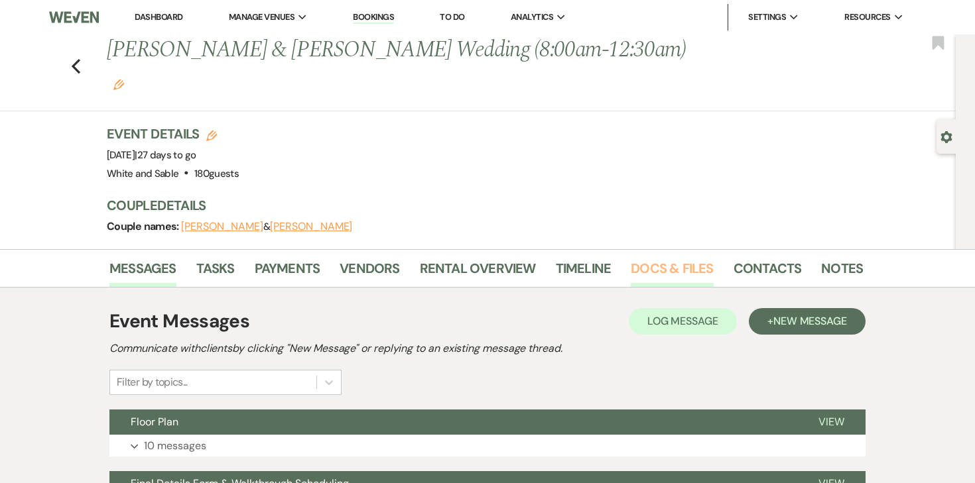
click at [682, 258] on link "Docs & Files" at bounding box center [672, 272] width 82 height 29
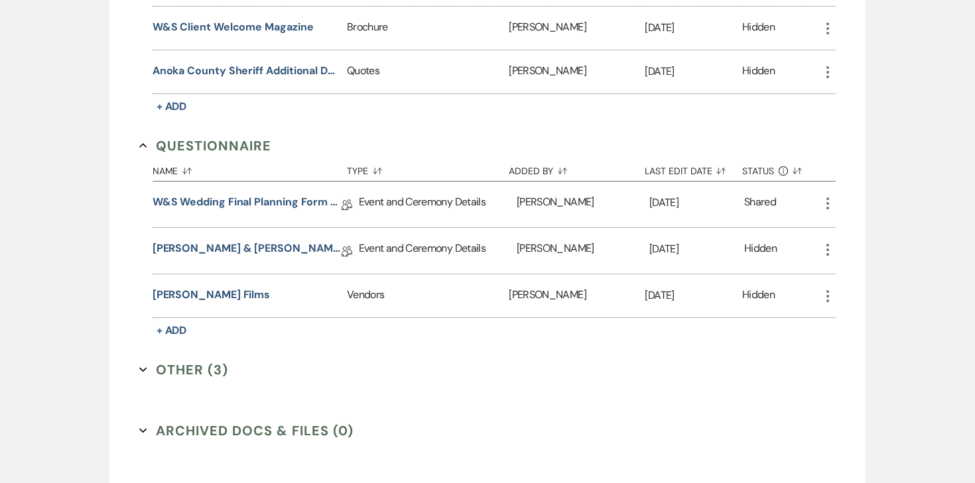
scroll to position [2590, 0]
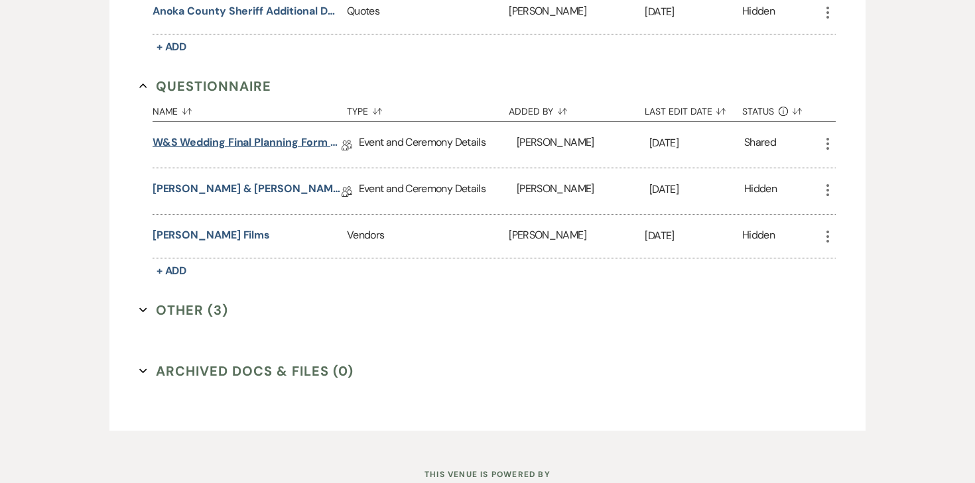
click at [298, 135] on link "W&S Wedding Final Planning Form - Shannon & Collin" at bounding box center [246, 145] width 189 height 21
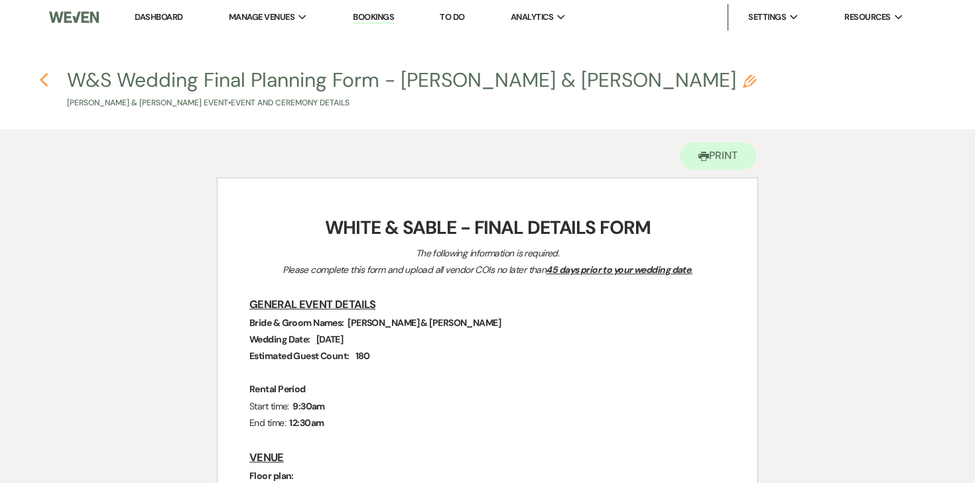
click at [46, 73] on icon "Previous" at bounding box center [44, 80] width 10 height 16
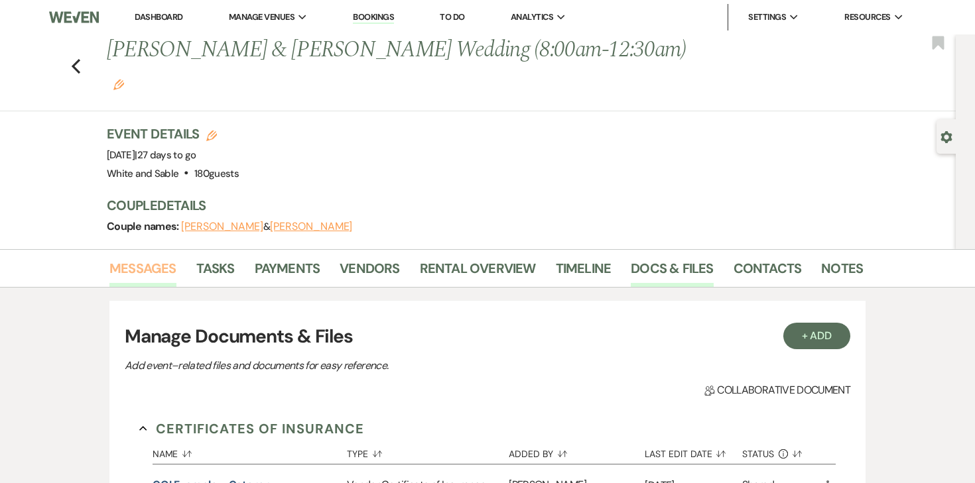
click at [141, 258] on link "Messages" at bounding box center [142, 272] width 67 height 29
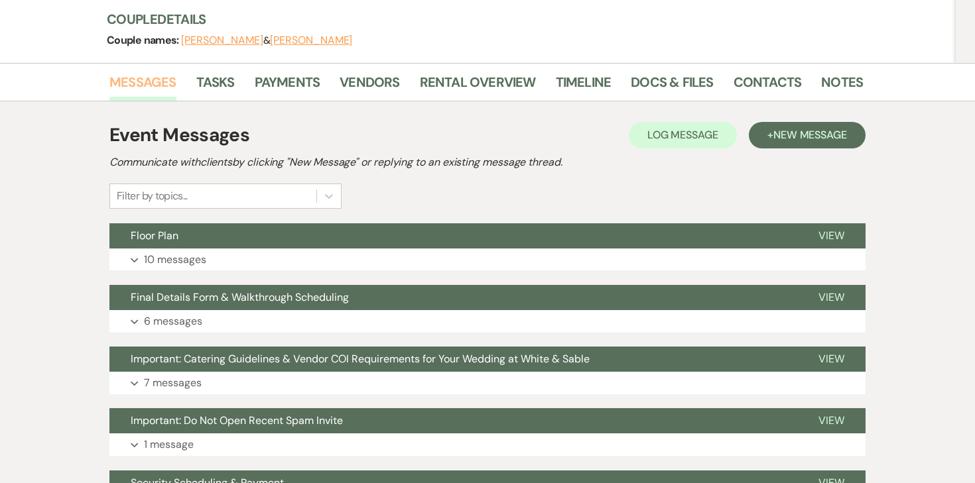
scroll to position [190, 0]
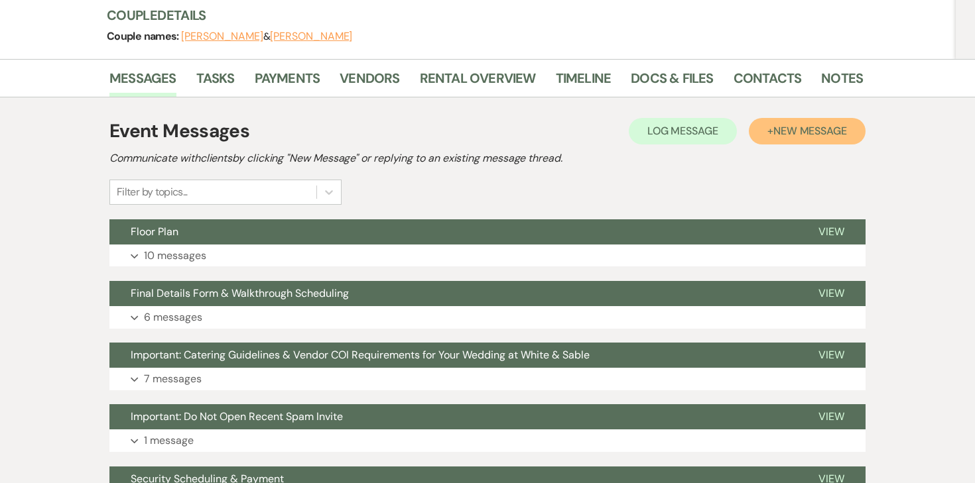
click at [821, 124] on span "New Message" at bounding box center [810, 131] width 74 height 14
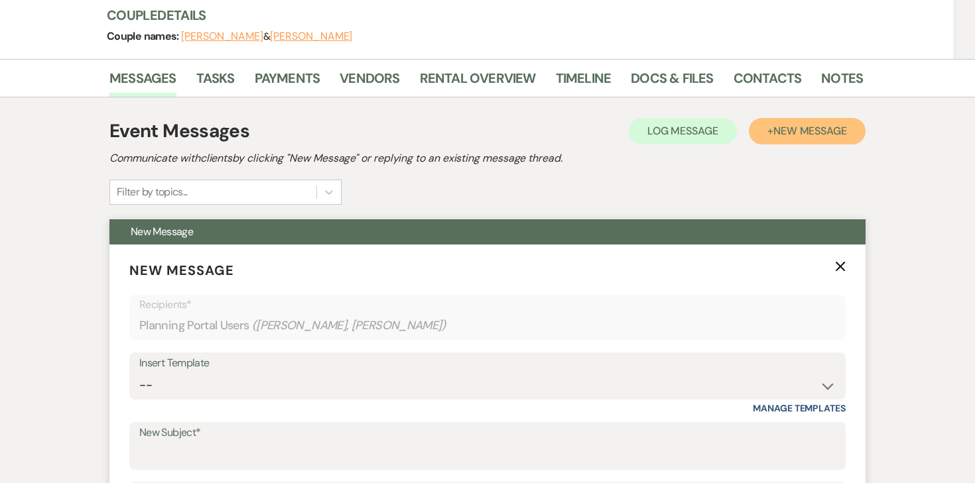
scroll to position [351, 0]
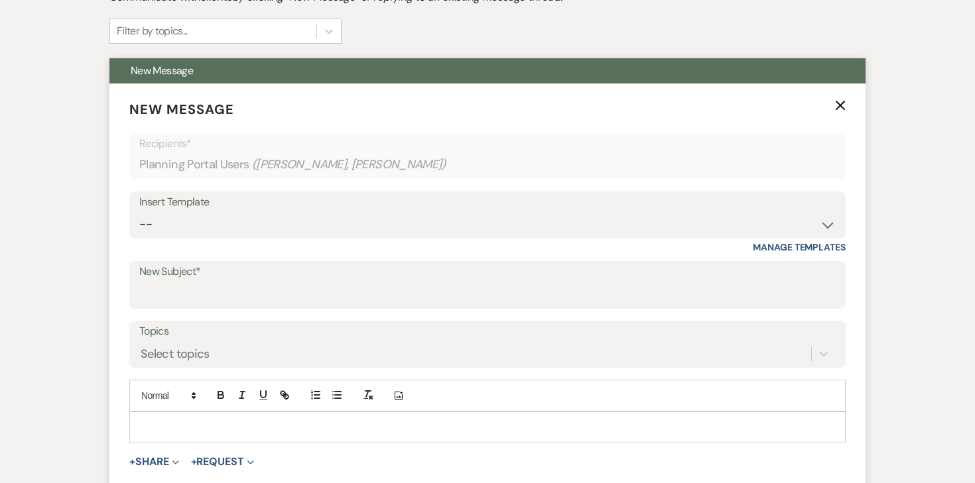
click at [389, 263] on label "New Subject*" at bounding box center [487, 272] width 696 height 19
click at [389, 282] on input "New Subject*" at bounding box center [487, 295] width 696 height 26
click at [378, 282] on input "New Subject*" at bounding box center [487, 295] width 696 height 26
type input "Ceiling Draping"
click at [281, 412] on div at bounding box center [487, 427] width 715 height 30
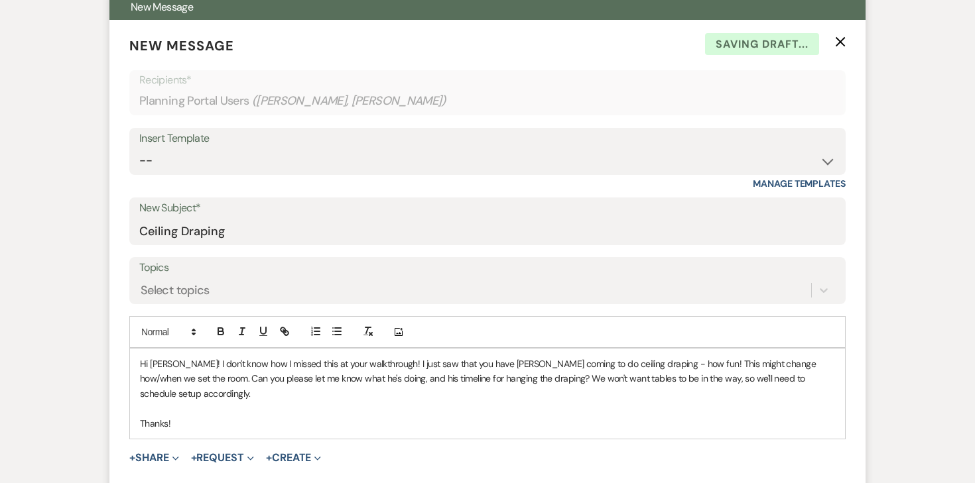
scroll to position [424, 0]
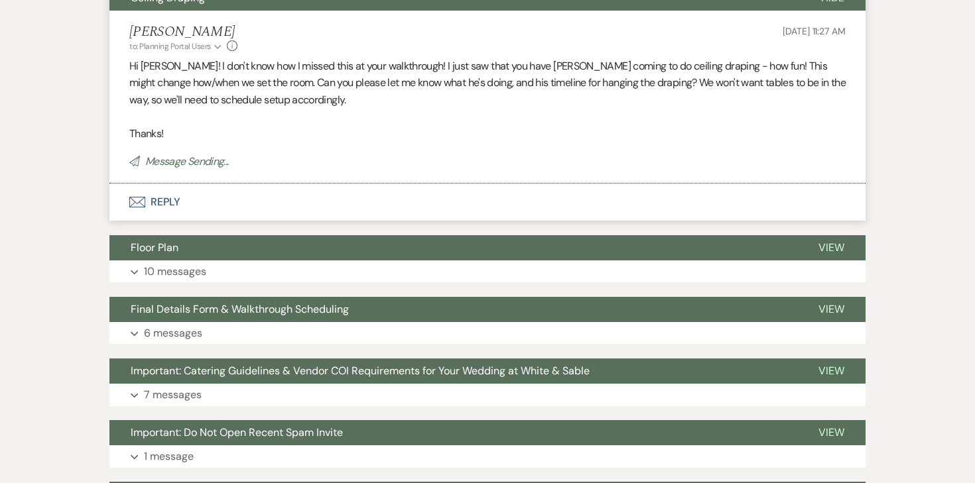
scroll to position [0, 0]
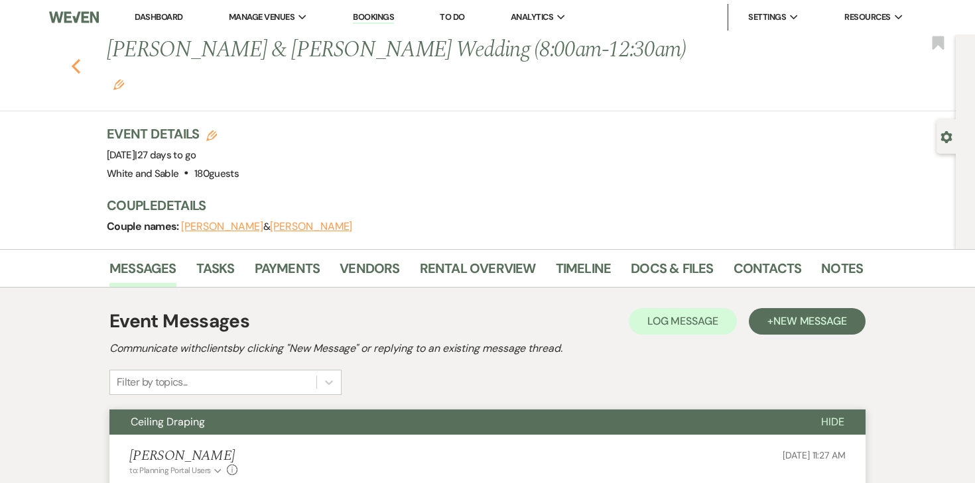
click at [77, 59] on use "button" at bounding box center [76, 66] width 9 height 15
select select "8"
select select "4"
select select "8"
select select "2"
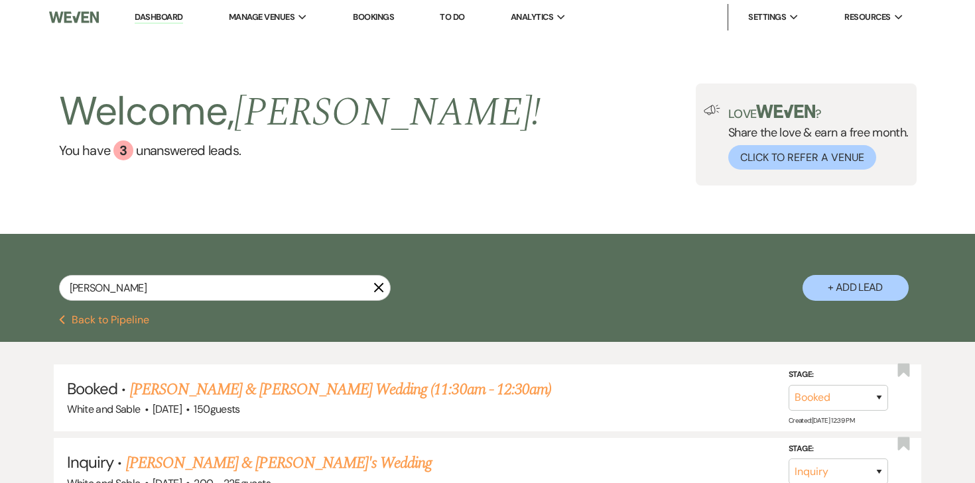
click at [176, 23] on link "Dashboard" at bounding box center [159, 17] width 48 height 13
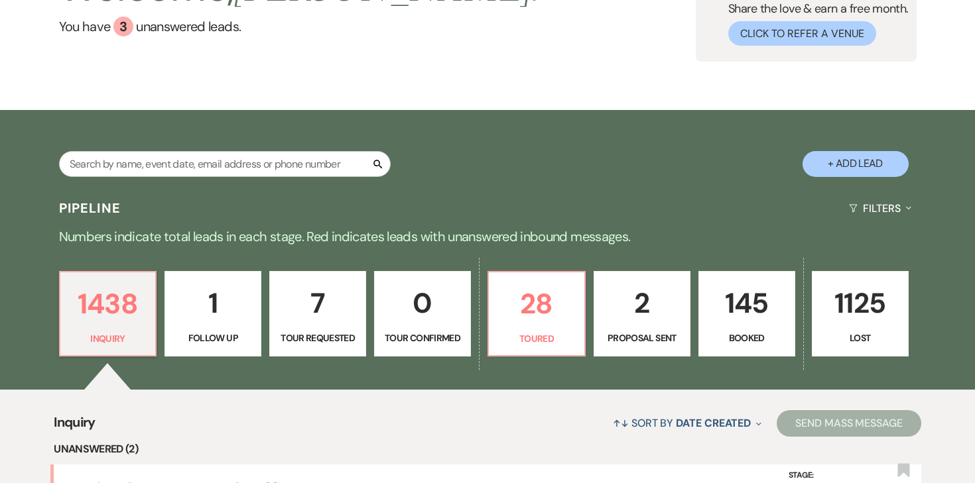
scroll to position [308, 0]
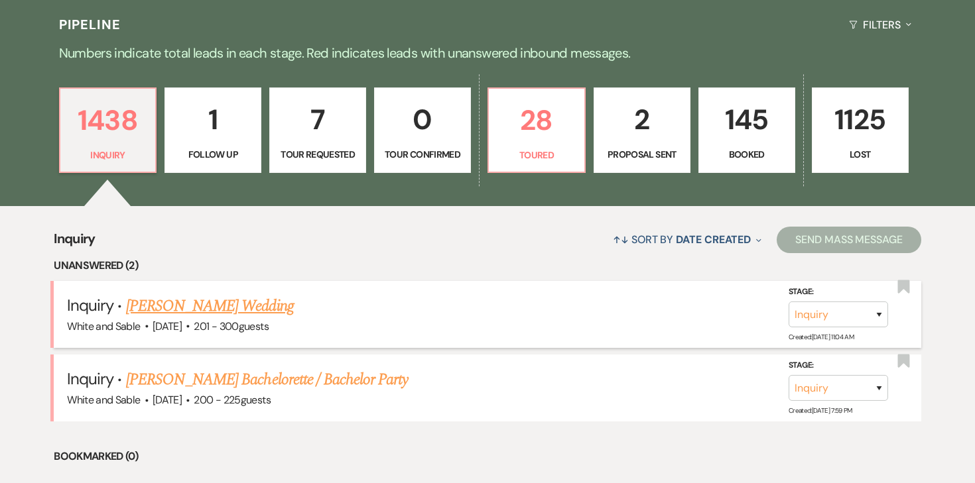
click at [217, 305] on link "Isaiah Miller's Wedding" at bounding box center [210, 306] width 168 height 24
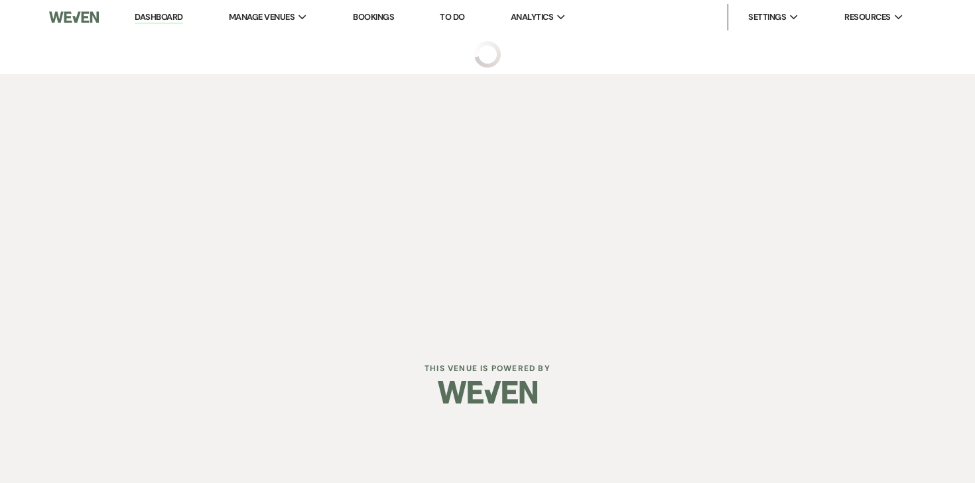
select select "2"
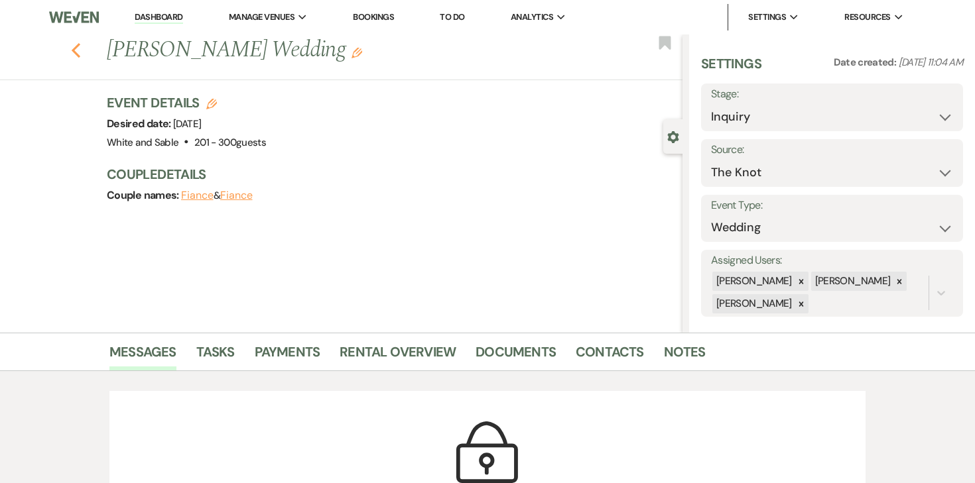
click at [78, 45] on use "button" at bounding box center [76, 50] width 9 height 15
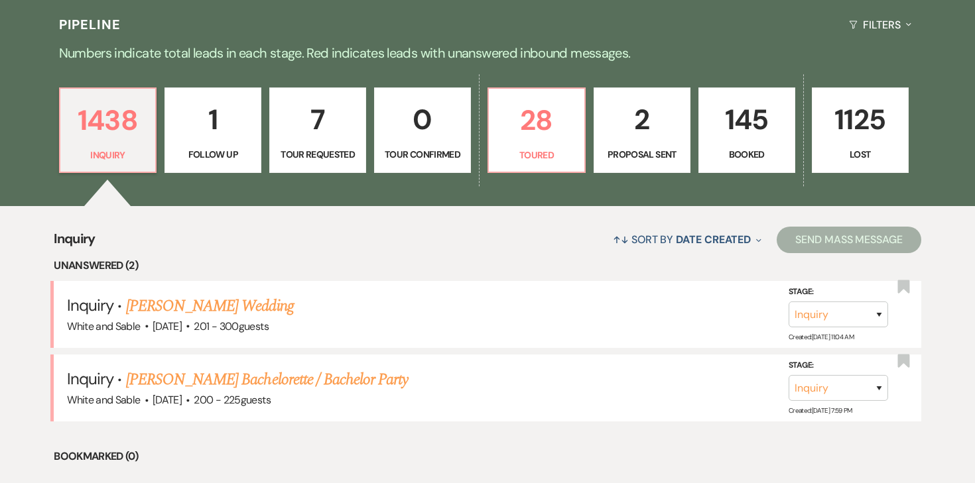
scroll to position [472, 0]
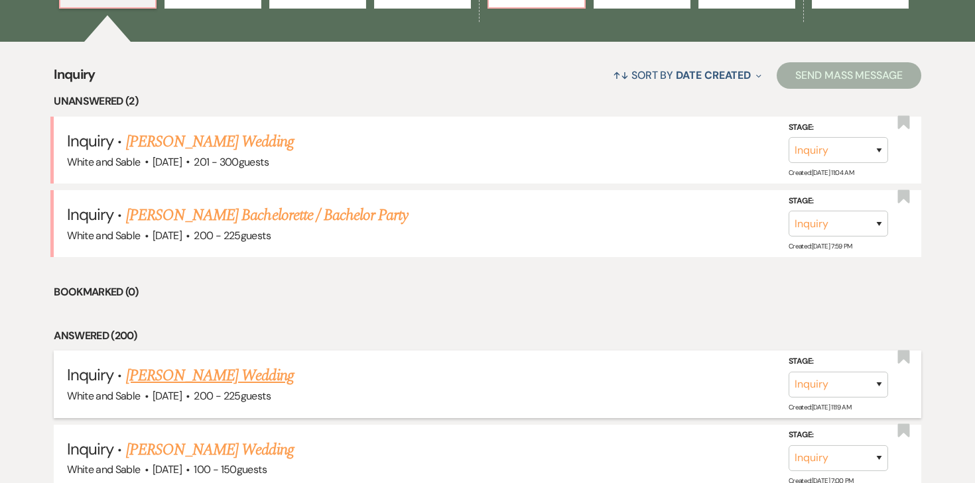
click at [174, 389] on span "Sep 21, 2025" at bounding box center [166, 396] width 29 height 14
click at [175, 379] on link "Maddy Sobiech's Wedding" at bounding box center [210, 376] width 168 height 24
select select "5"
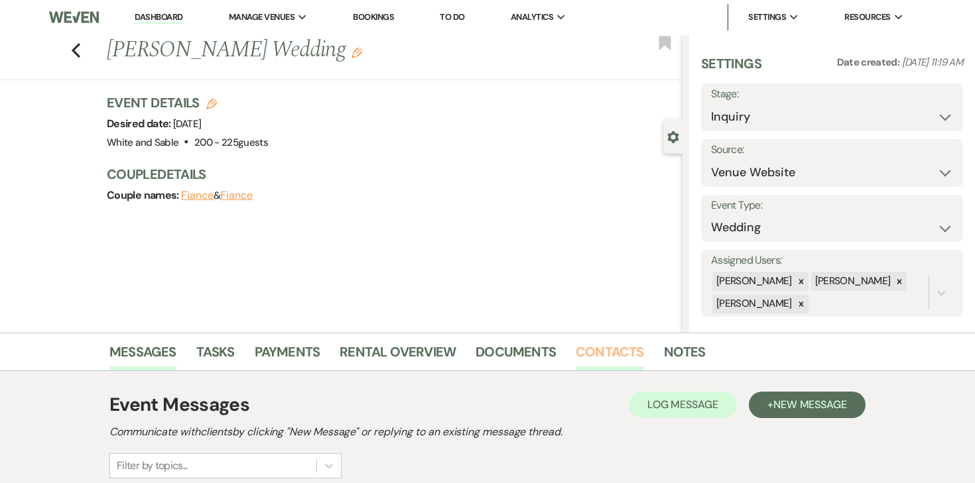
click at [603, 349] on link "Contacts" at bounding box center [609, 355] width 68 height 29
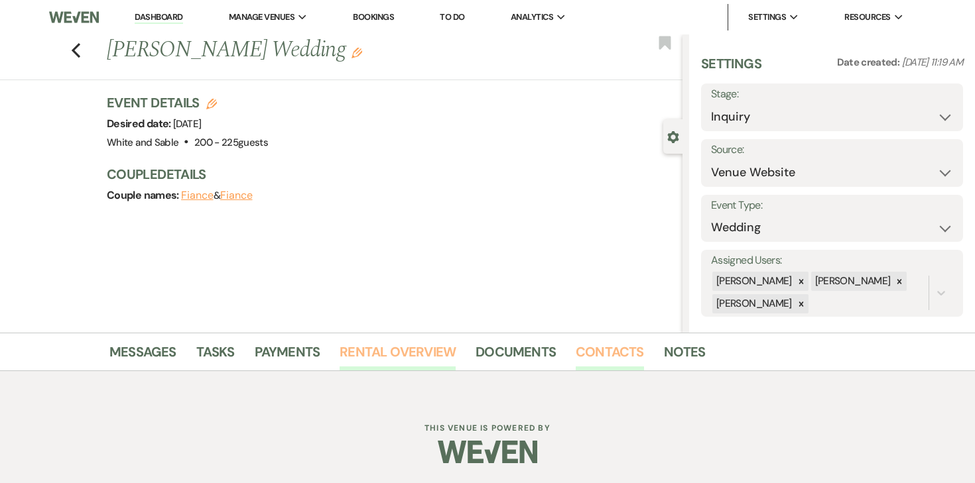
scroll to position [177, 0]
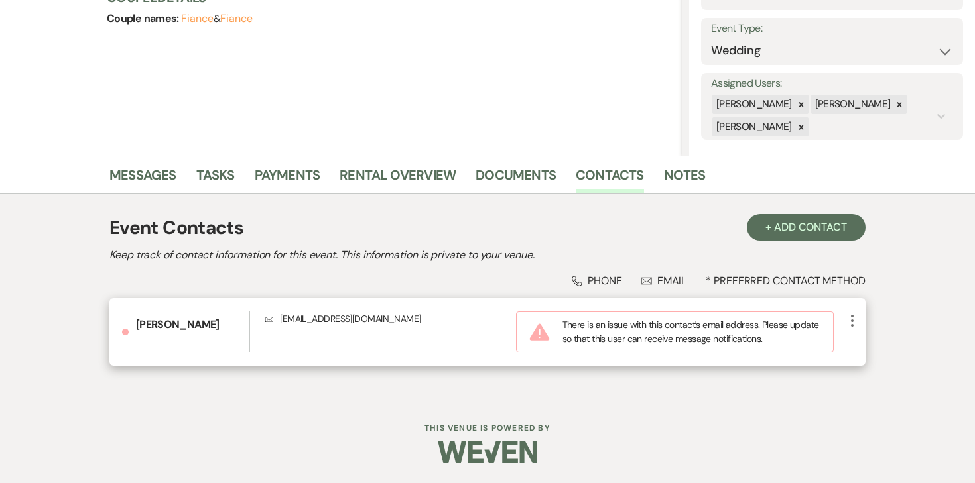
click at [847, 316] on icon "More" at bounding box center [852, 321] width 16 height 16
click at [862, 335] on button "Pencil Edit" at bounding box center [883, 346] width 79 height 23
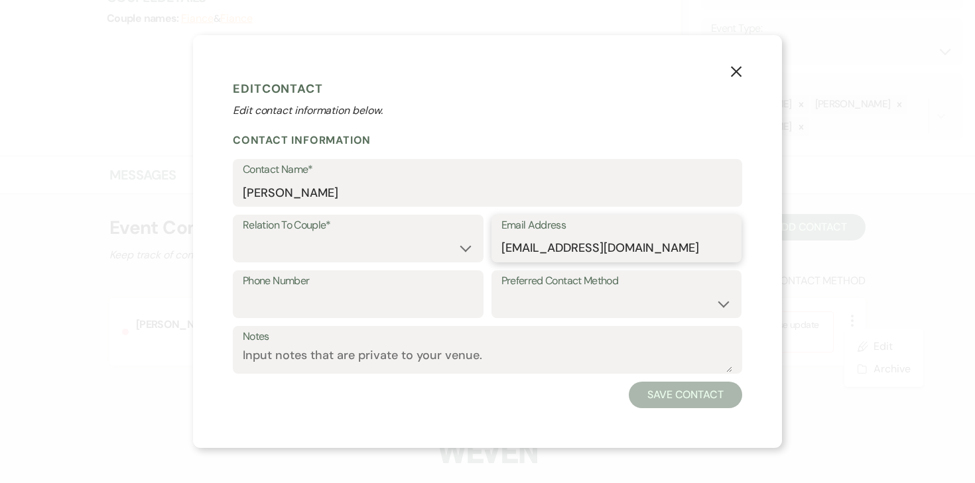
click at [624, 245] on input "isaiahandmaddymillee@gmail.com" at bounding box center [616, 248] width 231 height 26
type input "isaiahandmaddymiller@gmail.com"
click at [445, 248] on select "Couple Planner Parent of Couple Family Member Friend Other" at bounding box center [358, 248] width 231 height 26
select select "1"
click at [243, 235] on select "Couple Planner Parent of Couple Family Member Friend Other" at bounding box center [358, 248] width 231 height 26
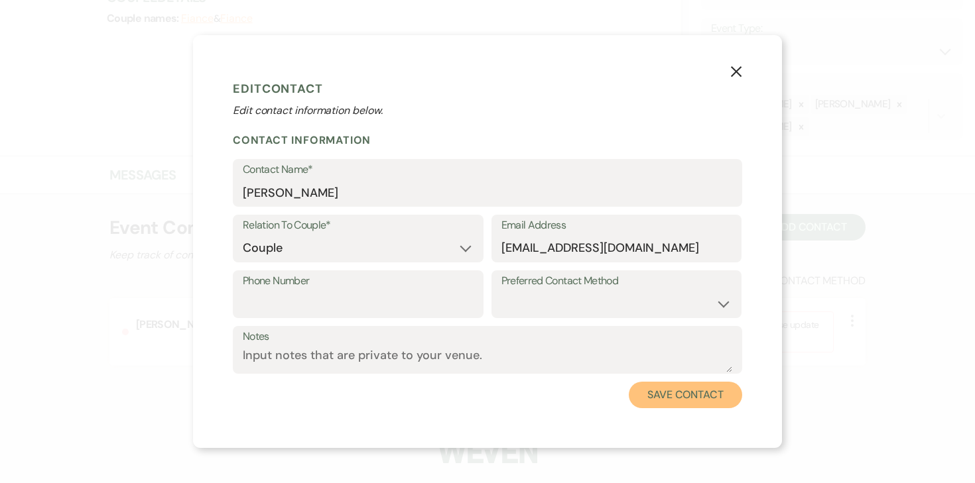
click at [665, 399] on button "Save Contact" at bounding box center [685, 395] width 113 height 27
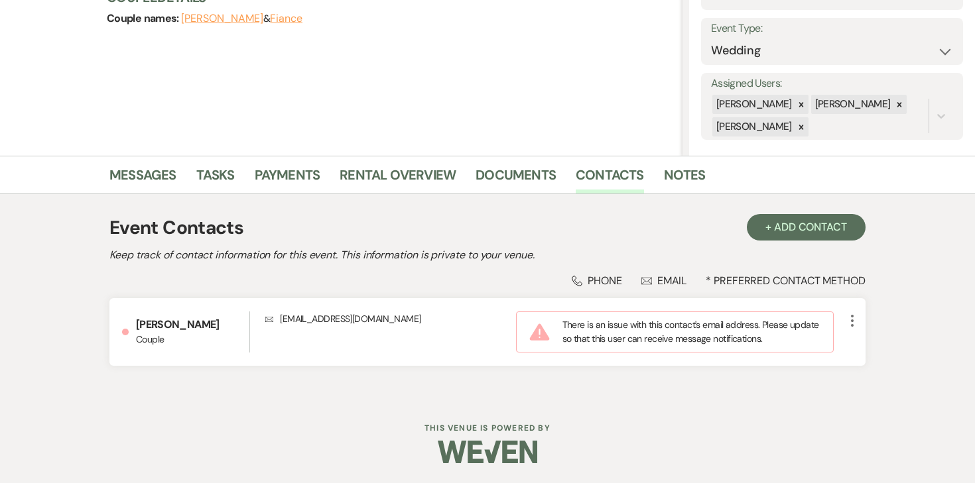
scroll to position [164, 0]
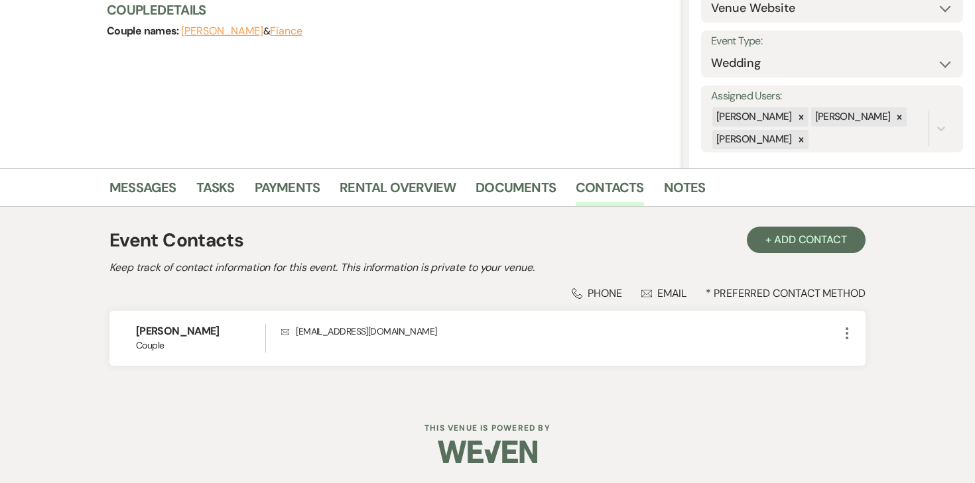
click at [284, 31] on button "Fiance" at bounding box center [286, 31] width 32 height 11
select select "1"
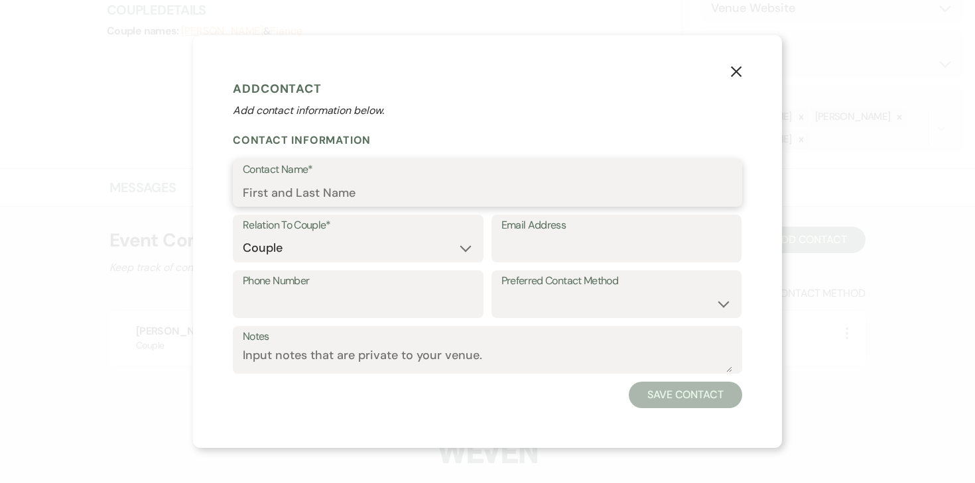
click at [319, 184] on input "Contact Name*" at bounding box center [487, 193] width 489 height 26
type input "[PERSON_NAME]"
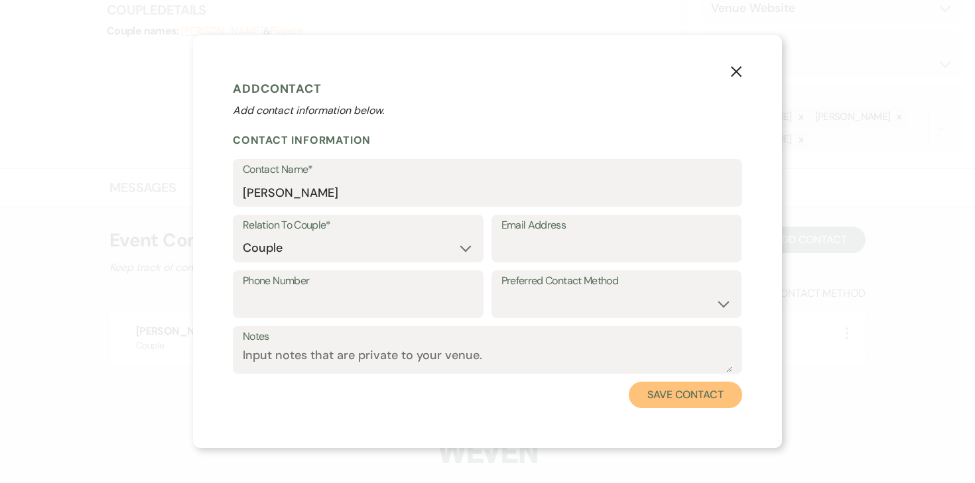
click at [676, 383] on button "Save Contact" at bounding box center [685, 395] width 113 height 27
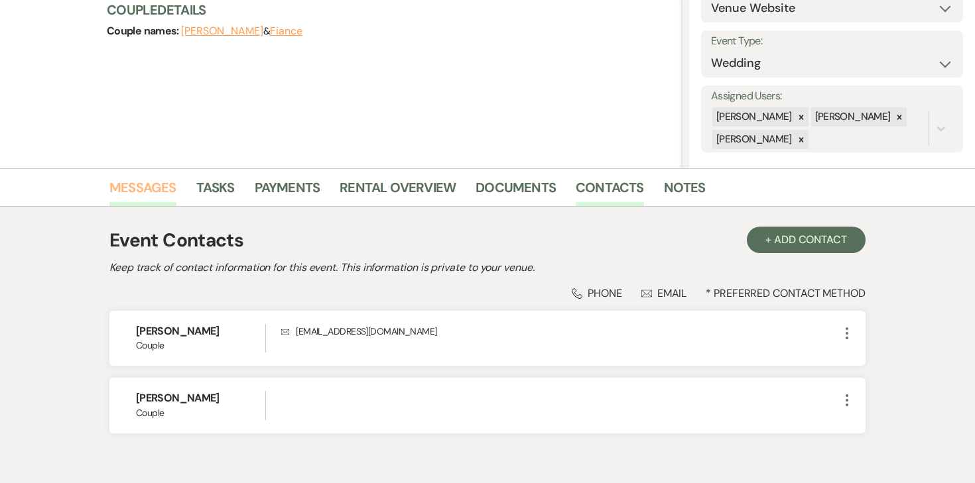
click at [137, 187] on link "Messages" at bounding box center [142, 191] width 67 height 29
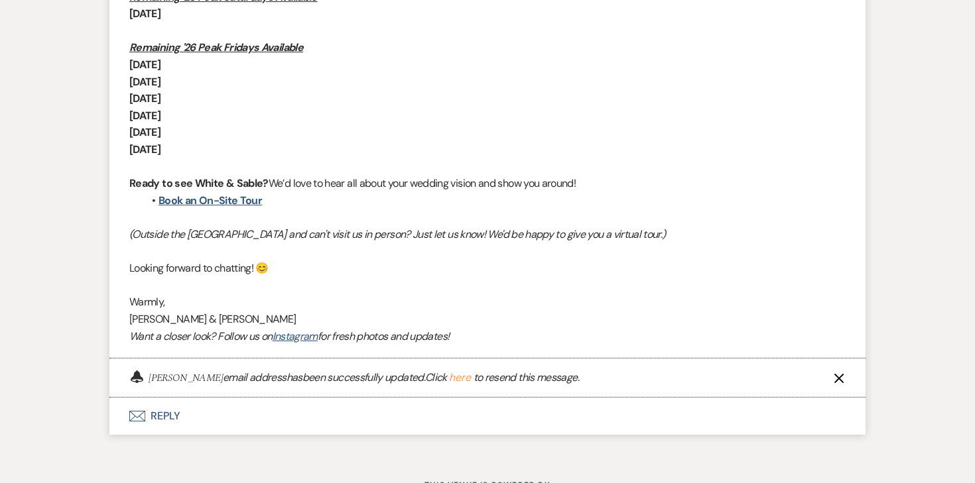
scroll to position [1167, 0]
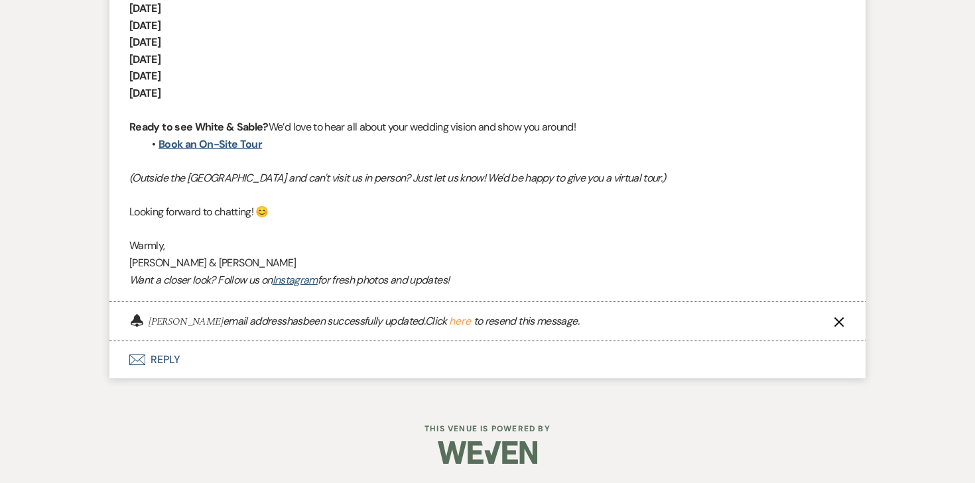
click at [459, 324] on button "here" at bounding box center [460, 321] width 22 height 11
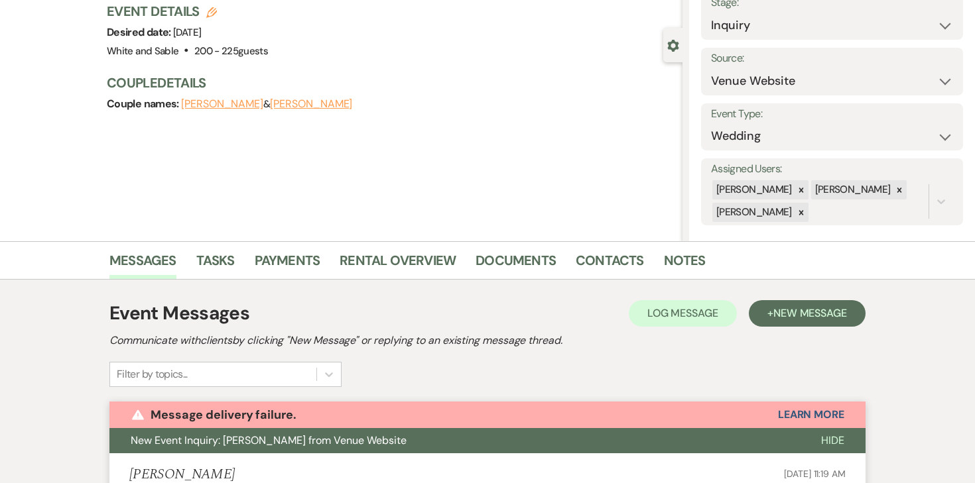
scroll to position [0, 0]
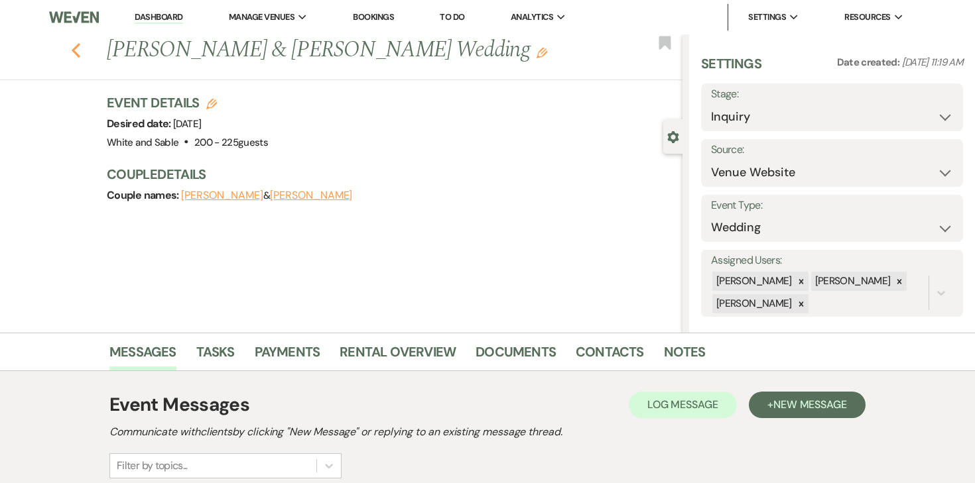
click at [74, 44] on icon "Previous" at bounding box center [76, 50] width 10 height 16
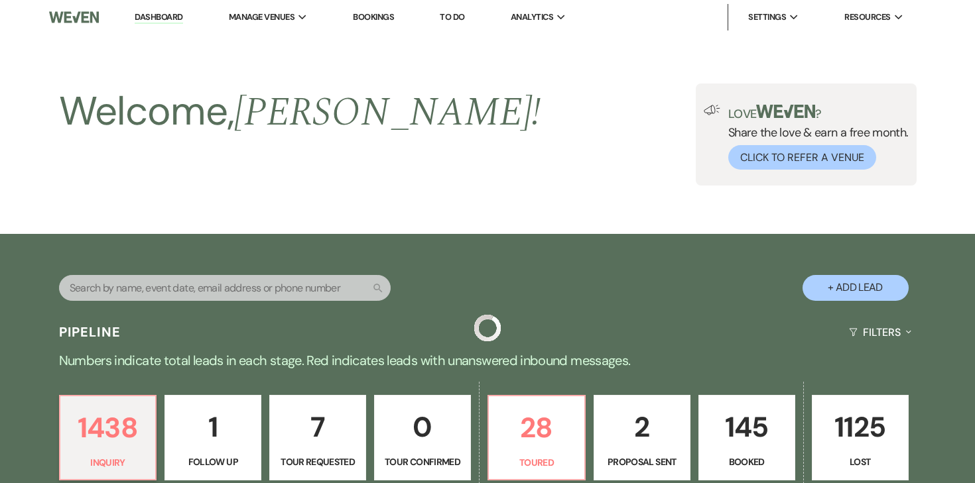
scroll to position [472, 0]
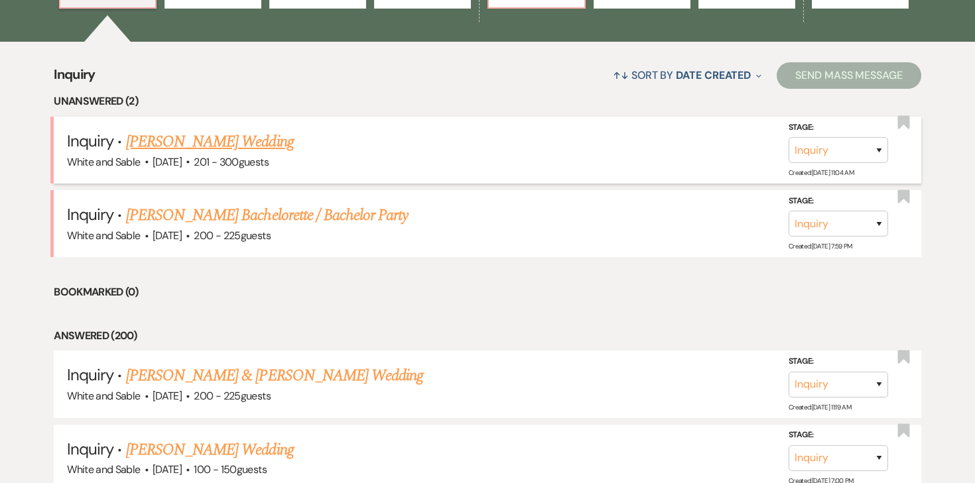
click at [210, 146] on link "Isaiah Miller's Wedding" at bounding box center [210, 142] width 168 height 24
select select "2"
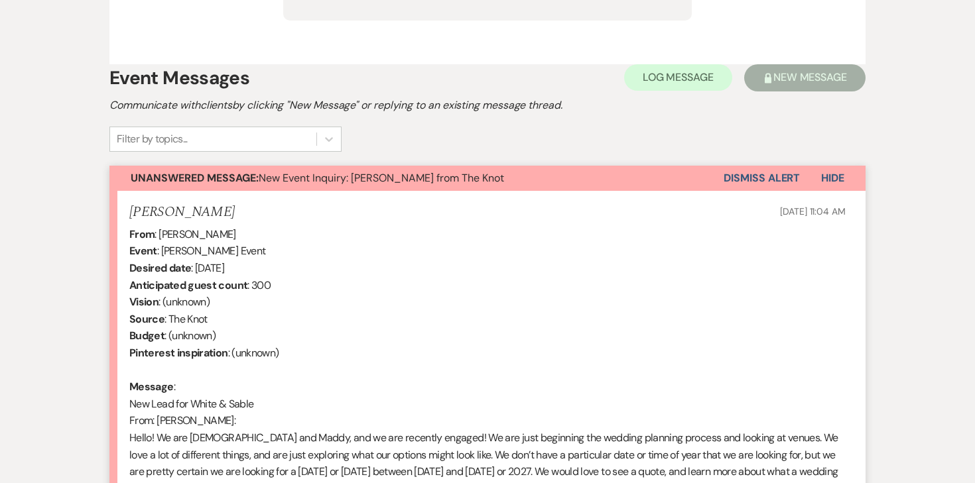
scroll to position [740, 0]
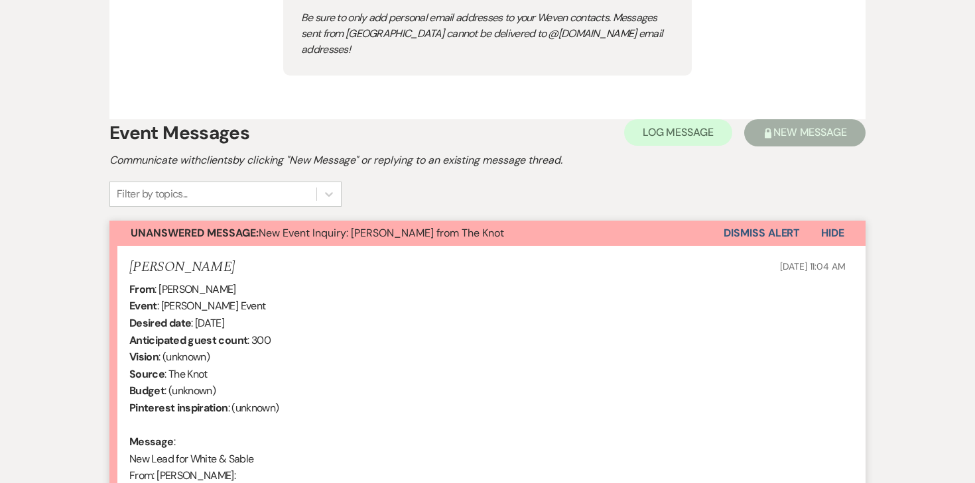
click at [768, 223] on button "Dismiss Alert" at bounding box center [761, 233] width 76 height 25
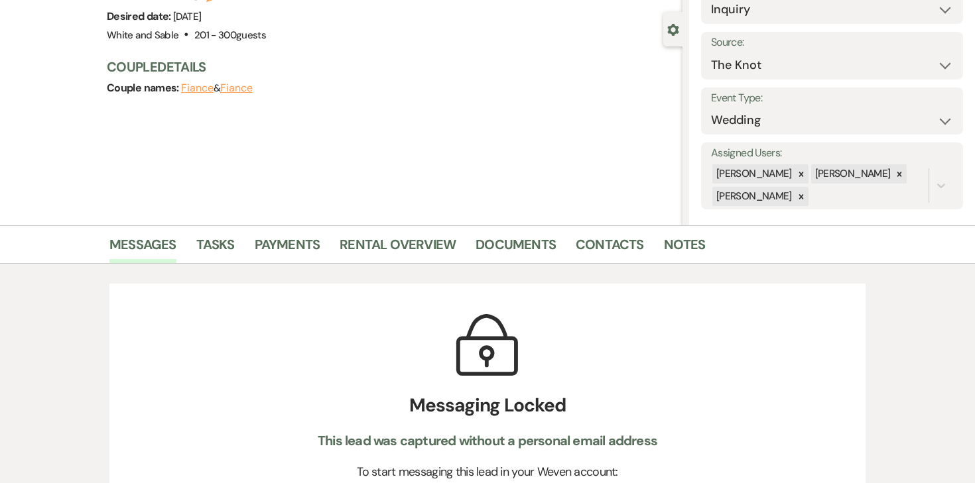
scroll to position [4, 0]
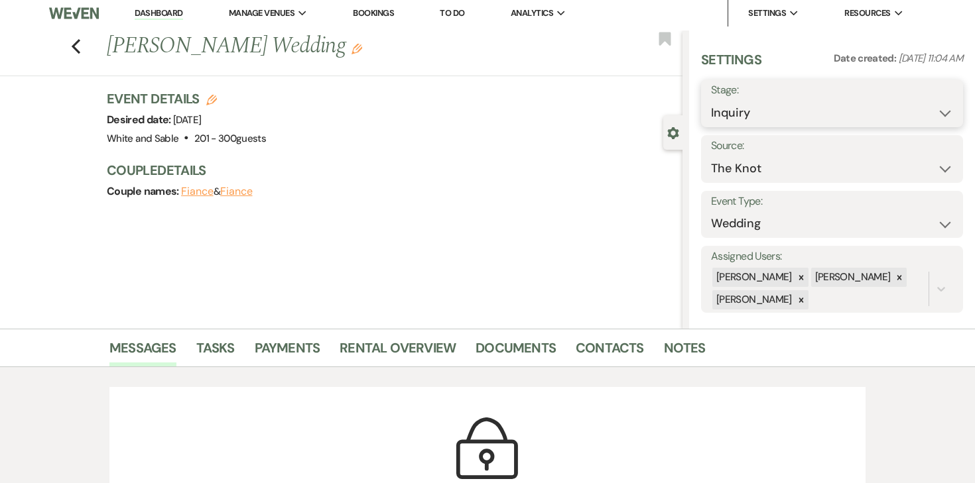
click at [774, 112] on select "Inquiry Follow Up Tour Requested Tour Confirmed Toured Proposal Sent Booked Lost" at bounding box center [832, 113] width 242 height 26
select select "8"
click at [711, 100] on select "Inquiry Follow Up Tour Requested Tour Confirmed Toured Proposal Sent Booked Lost" at bounding box center [832, 113] width 242 height 26
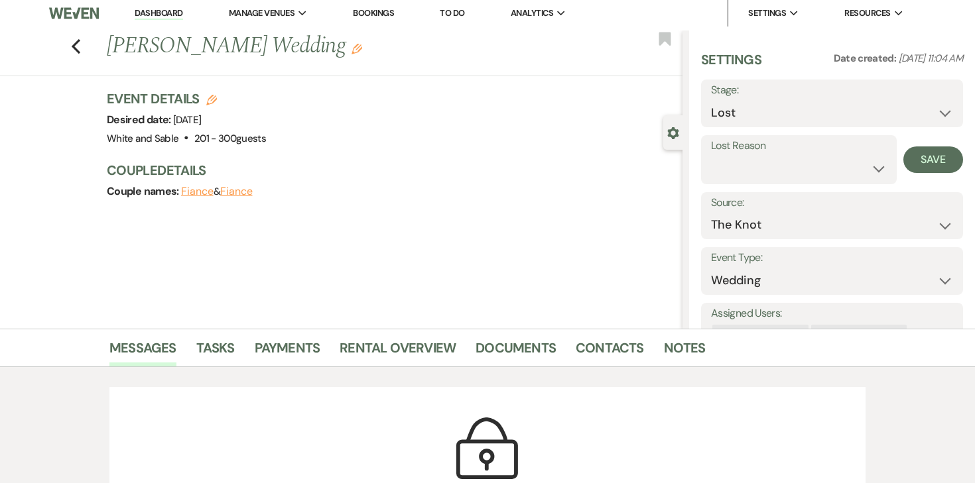
click at [765, 152] on label "Lost Reason" at bounding box center [799, 146] width 176 height 19
click at [762, 164] on select "Booked Elsewhere Budget Date Unavailable No Response Not a Good Match Capacity …" at bounding box center [799, 169] width 176 height 26
select select "4"
click at [711, 156] on select "Booked Elsewhere Budget Date Unavailable No Response Not a Good Match Capacity …" at bounding box center [799, 169] width 176 height 26
click at [943, 154] on button "Save" at bounding box center [933, 160] width 60 height 27
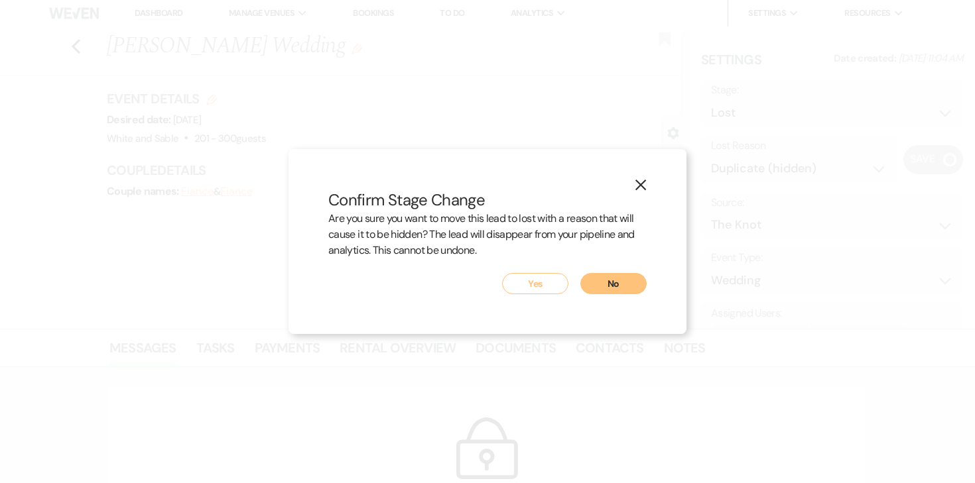
click at [531, 285] on button "Yes" at bounding box center [535, 283] width 66 height 21
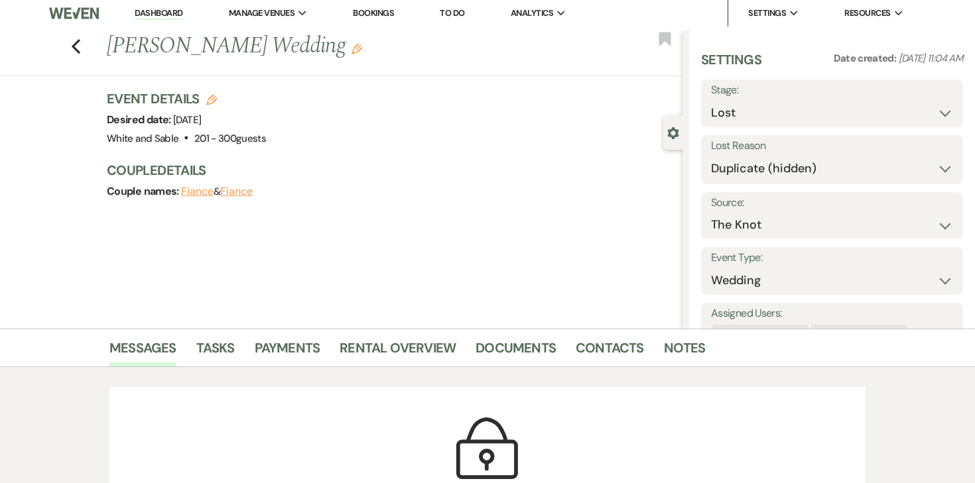
scroll to position [0, 0]
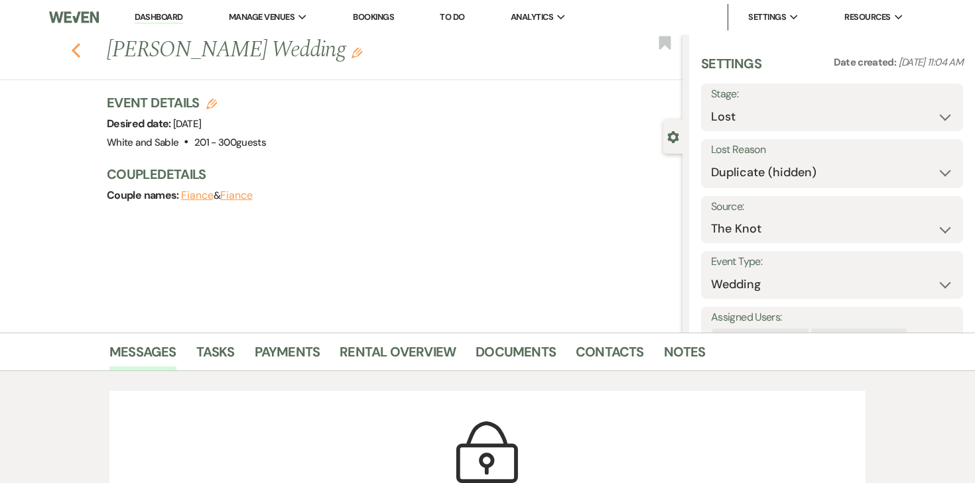
click at [76, 46] on use "button" at bounding box center [76, 50] width 9 height 15
select select "8"
select select "4"
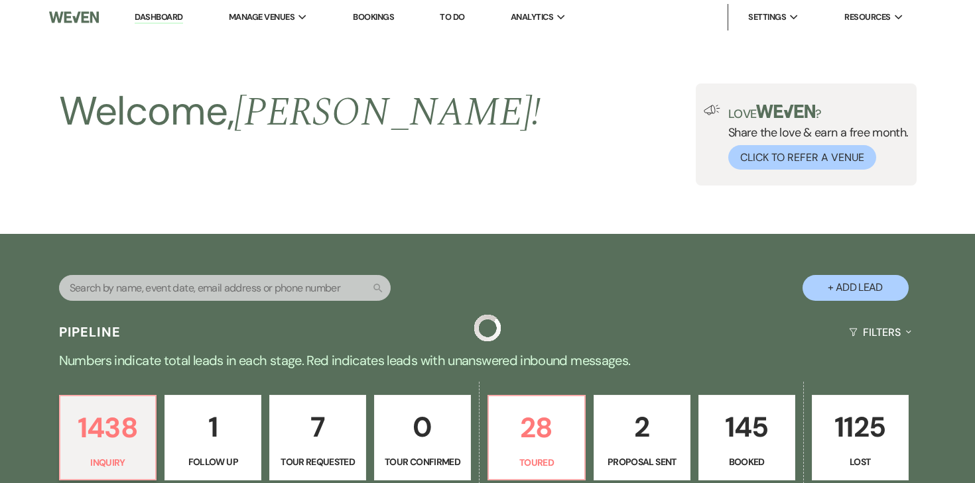
scroll to position [472, 0]
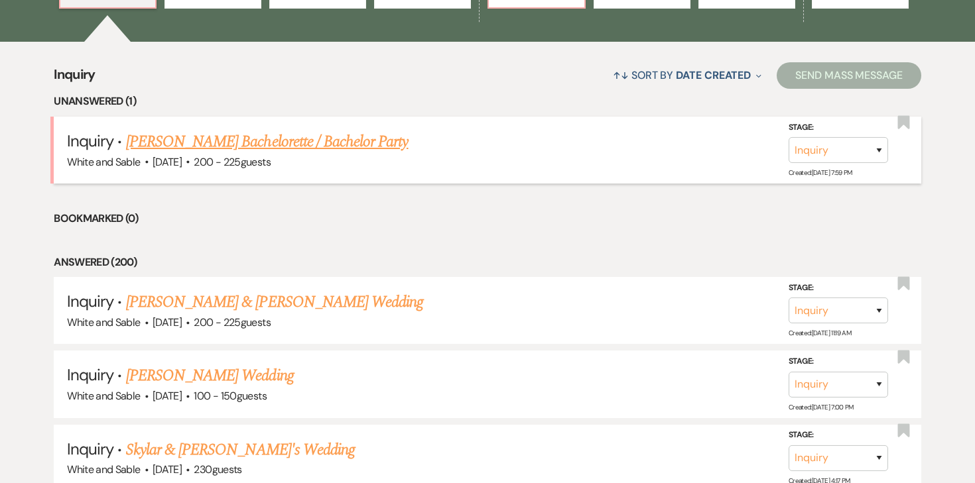
click at [634, 155] on div "White and Sable · Jun 26, 2026 · 200 - 225 guests" at bounding box center [487, 162] width 841 height 17
click at [587, 213] on li "Bookmarked (0)" at bounding box center [487, 218] width 867 height 17
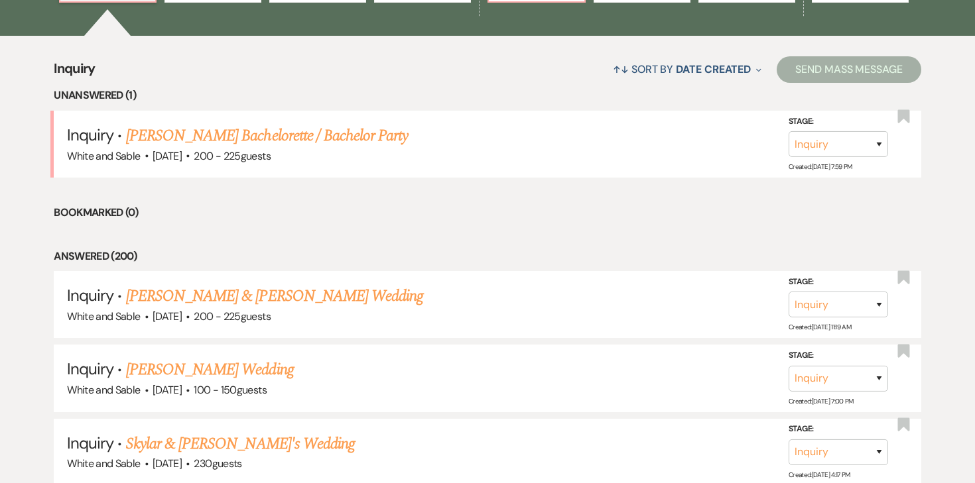
scroll to position [479, 0]
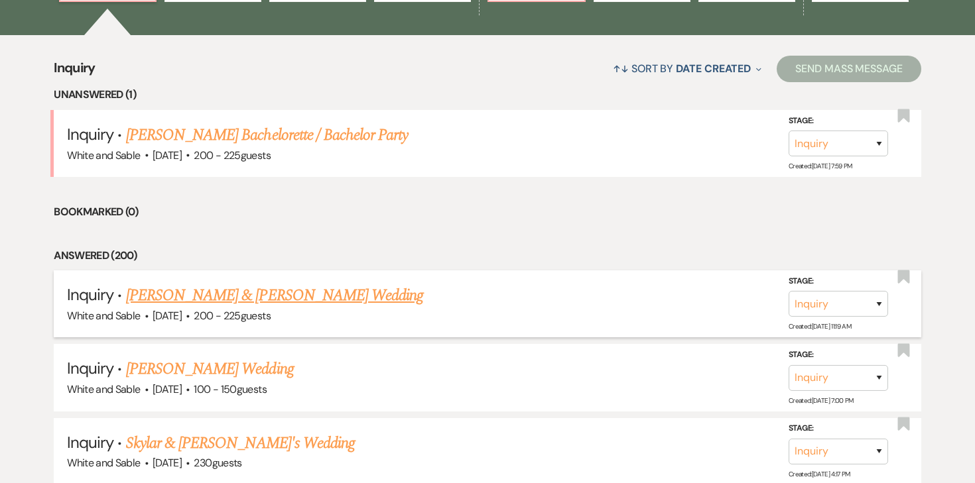
click at [290, 300] on link "[PERSON_NAME] & [PERSON_NAME] Wedding" at bounding box center [274, 296] width 297 height 24
select select "5"
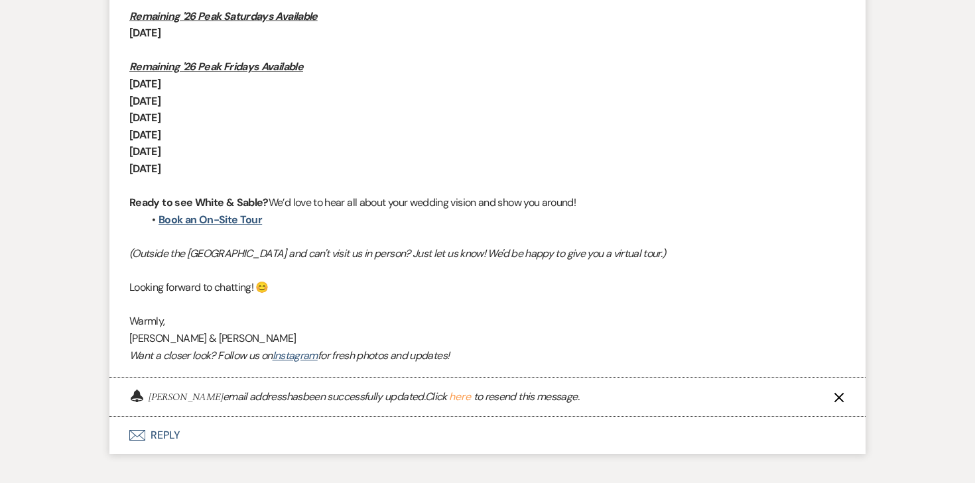
scroll to position [1012, 0]
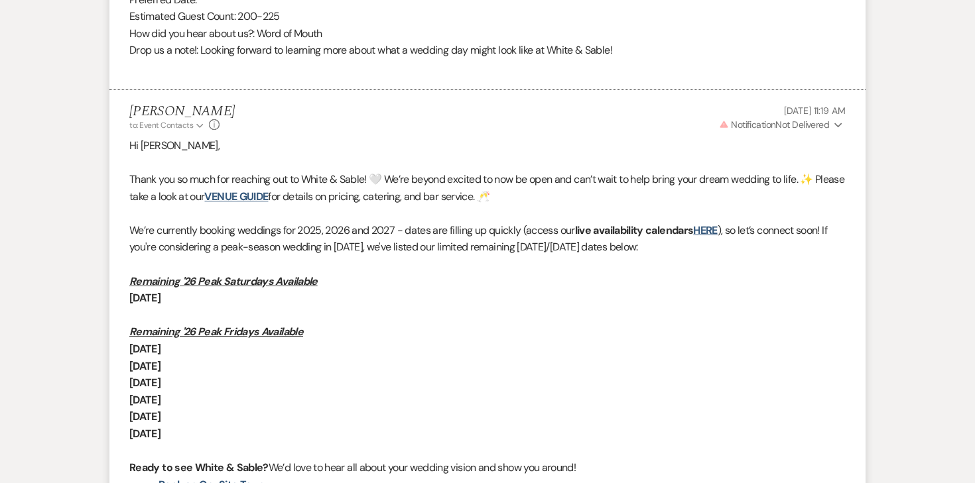
scroll to position [778, 0]
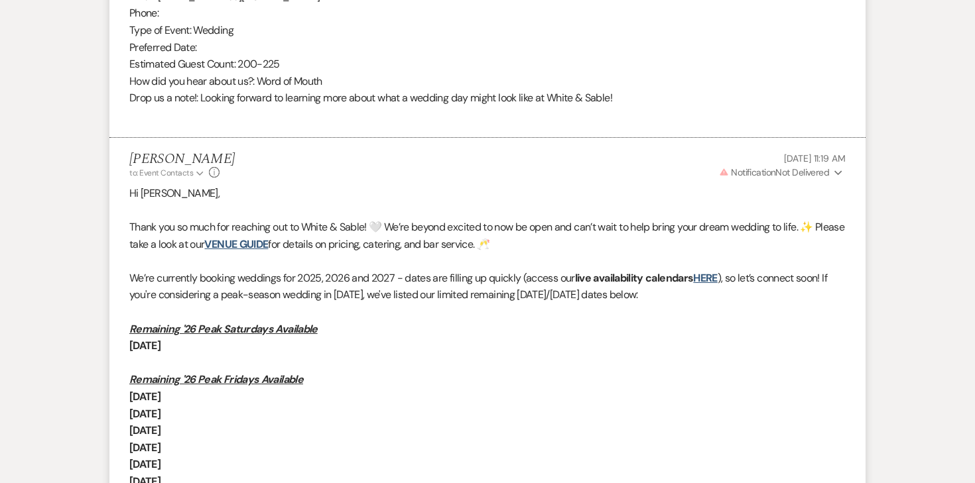
click at [835, 175] on icon "Expand" at bounding box center [838, 172] width 8 height 9
click at [646, 170] on div "[PERSON_NAME] to: Event Contacts Expand Info [DATE] 11:19 AM Warning Notificati…" at bounding box center [487, 165] width 716 height 29
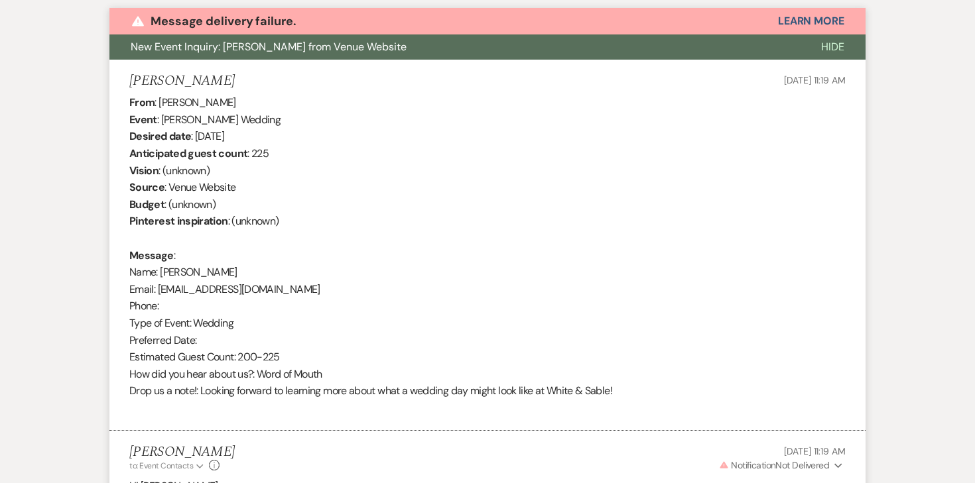
scroll to position [449, 0]
